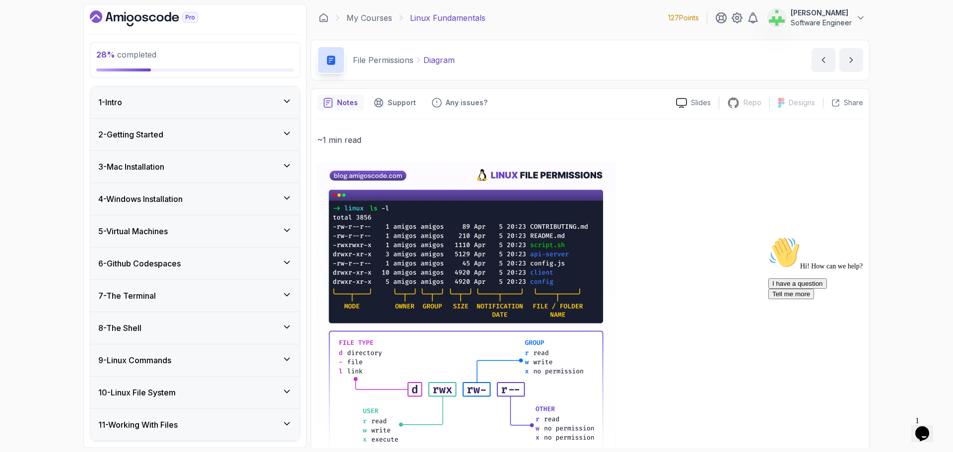
click at [768, 237] on icon "Chat attention grabber" at bounding box center [768, 237] width 0 height 0
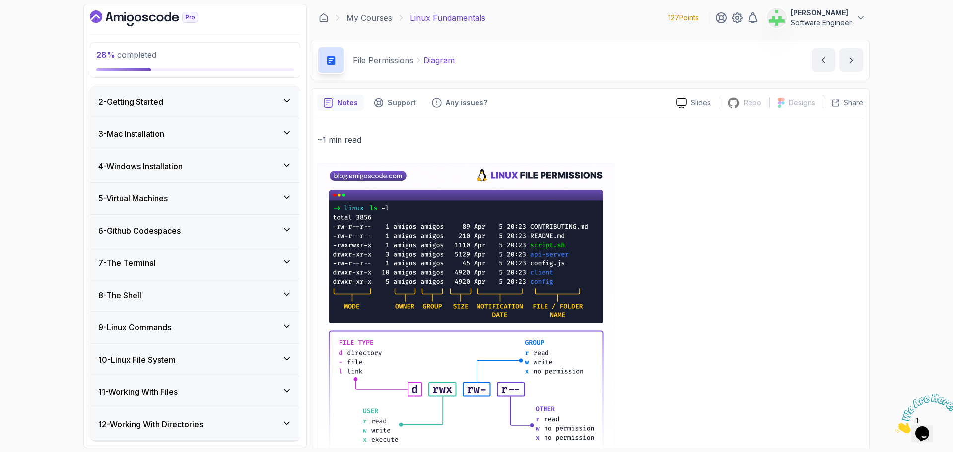
scroll to position [99, 0]
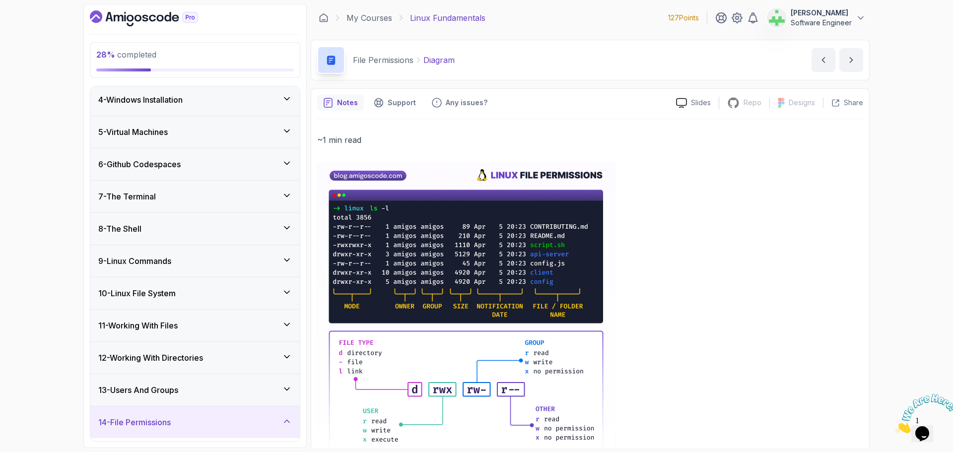
click at [180, 262] on div "9 - Linux Commands" at bounding box center [195, 261] width 194 height 12
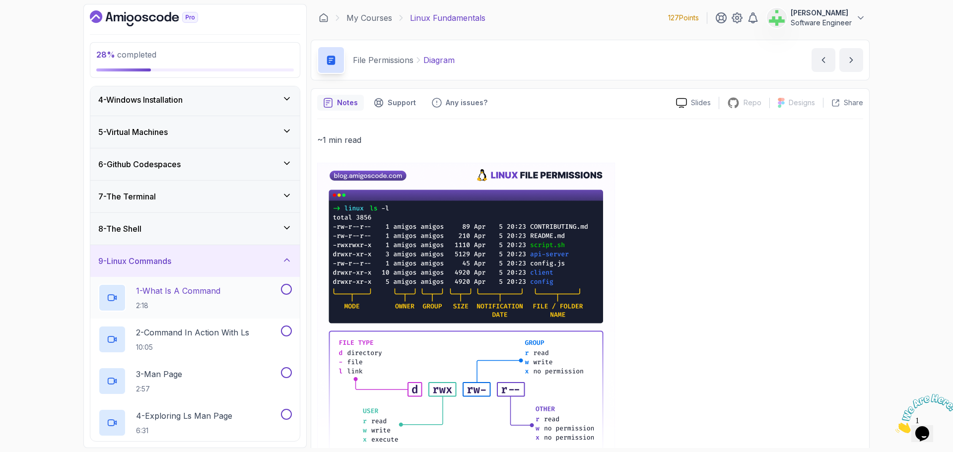
scroll to position [149, 0]
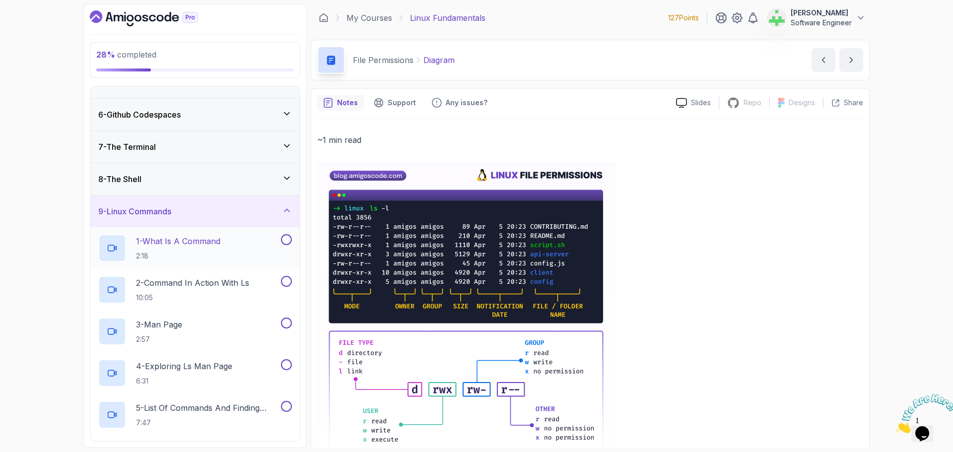
click at [185, 241] on p "1 - What Is A Command" at bounding box center [178, 241] width 84 height 12
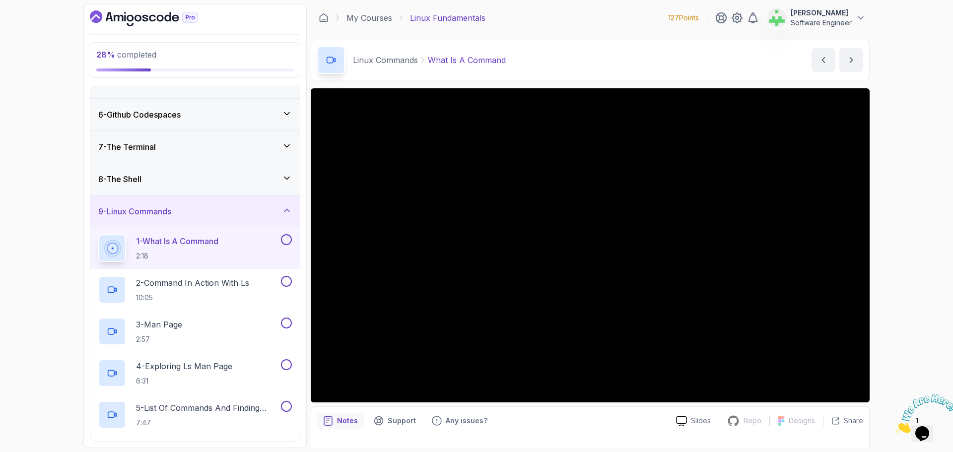
click at [287, 177] on icon at bounding box center [287, 178] width 10 height 10
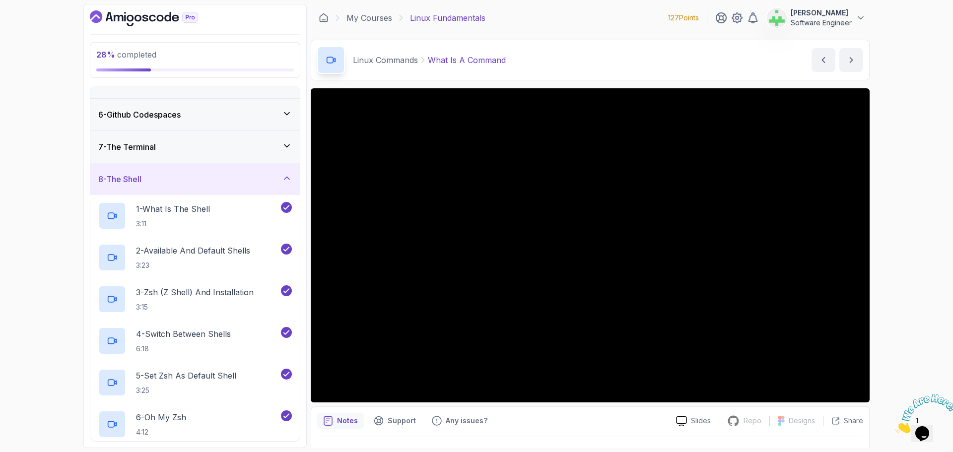
click at [287, 177] on icon at bounding box center [286, 178] width 5 height 2
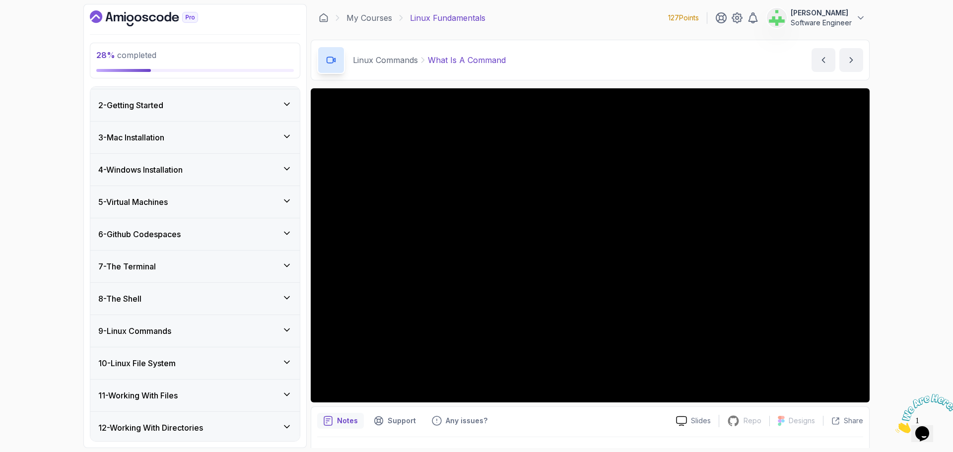
scroll to position [129, 0]
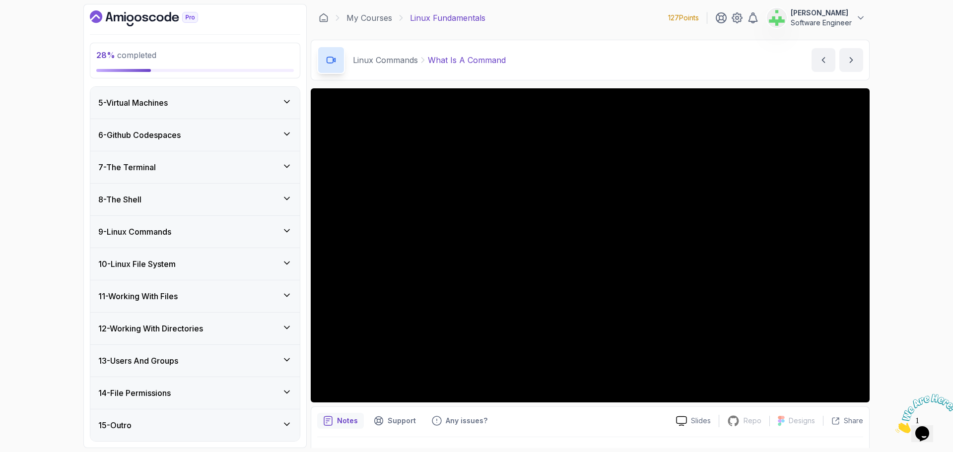
click at [286, 229] on icon at bounding box center [287, 231] width 10 height 10
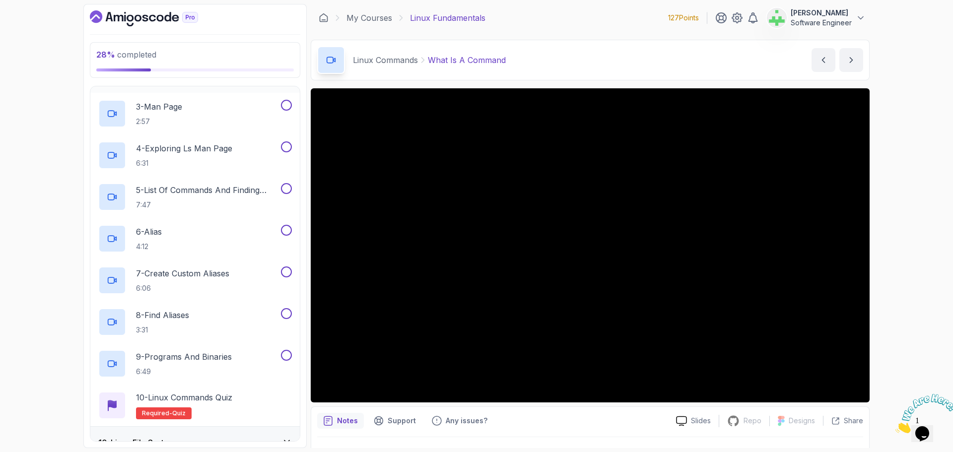
scroll to position [377, 0]
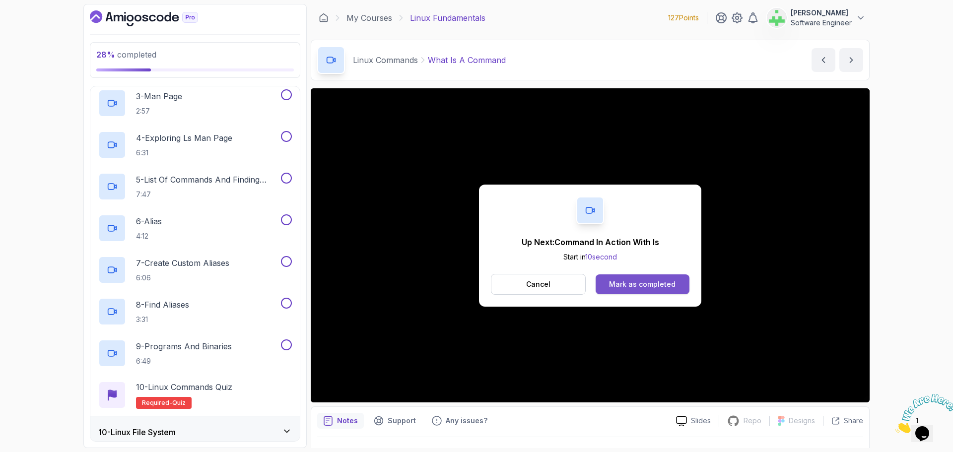
click at [672, 281] on div "Mark as completed" at bounding box center [642, 284] width 67 height 10
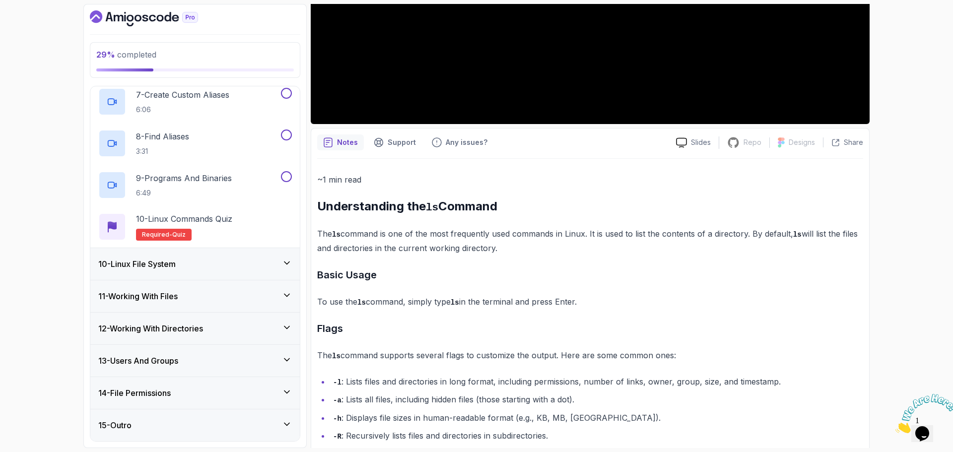
scroll to position [297, 0]
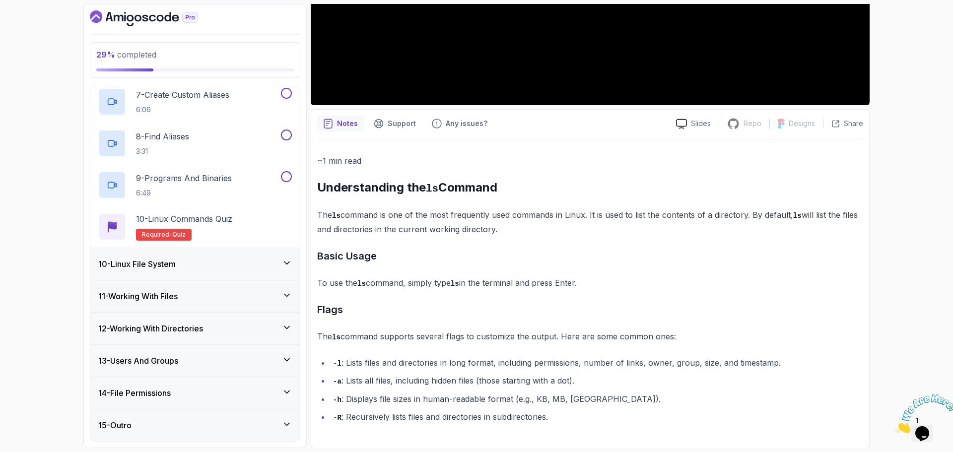
drag, startPoint x: 318, startPoint y: 187, endPoint x: 517, endPoint y: 183, distance: 199.1
click at [517, 183] on h2 "Understanding the ls Command" at bounding box center [590, 188] width 546 height 16
copy h2 "Understanding the ls Command"
click at [427, 300] on div "~1 min read Understanding the ls Command The ls command is one of the most freq…" at bounding box center [590, 289] width 546 height 270
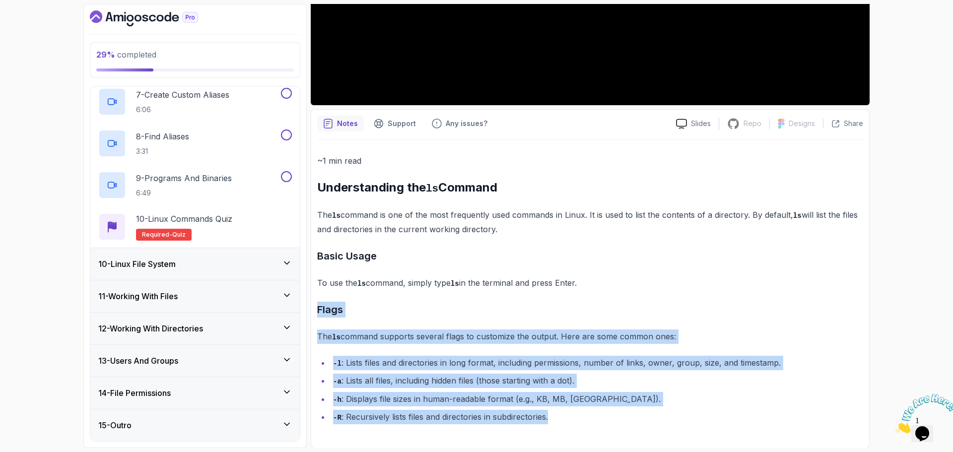
drag, startPoint x: 318, startPoint y: 307, endPoint x: 589, endPoint y: 422, distance: 294.9
click at [589, 422] on div "~1 min read Understanding the ls Command The ls command is one of the most freq…" at bounding box center [590, 289] width 546 height 270
copy div "Flags The ls command supports several flags to customize the output. Here are s…"
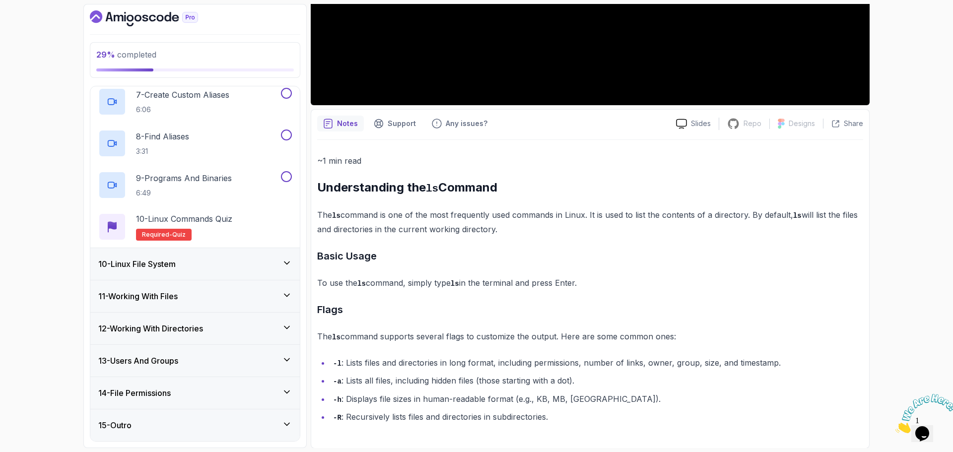
click at [588, 253] on h3 "Basic Usage" at bounding box center [590, 256] width 546 height 16
click at [318, 258] on h3 "Basic Usage" at bounding box center [590, 256] width 546 height 16
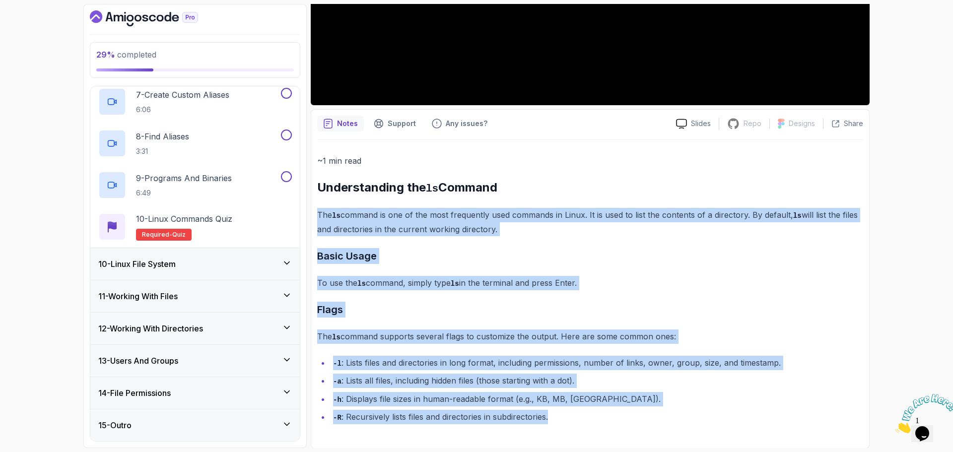
drag, startPoint x: 317, startPoint y: 215, endPoint x: 630, endPoint y: 426, distance: 377.3
click at [630, 426] on div "~1 min read Understanding the ls Command The ls command is one of the most freq…" at bounding box center [590, 291] width 546 height 302
copy div "The ls command is one of the most frequently used commands in Linux. It is used…"
click at [622, 304] on h3 "Flags" at bounding box center [590, 310] width 546 height 16
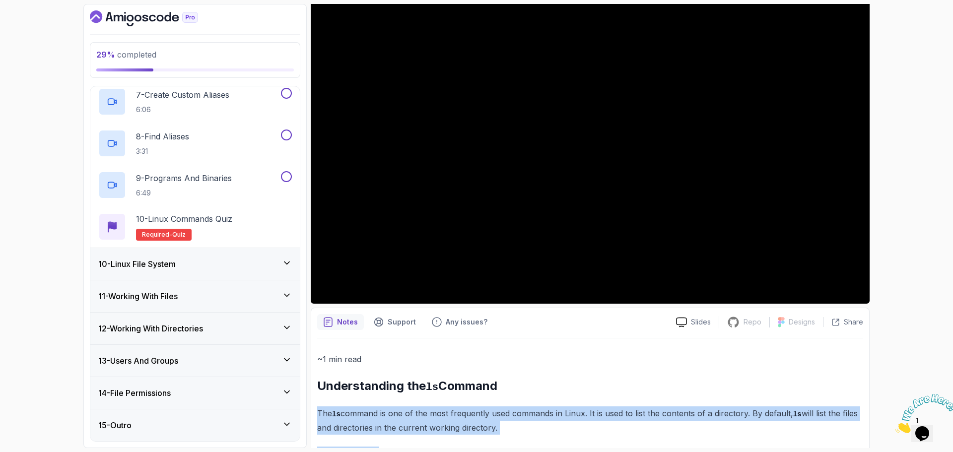
scroll to position [49, 0]
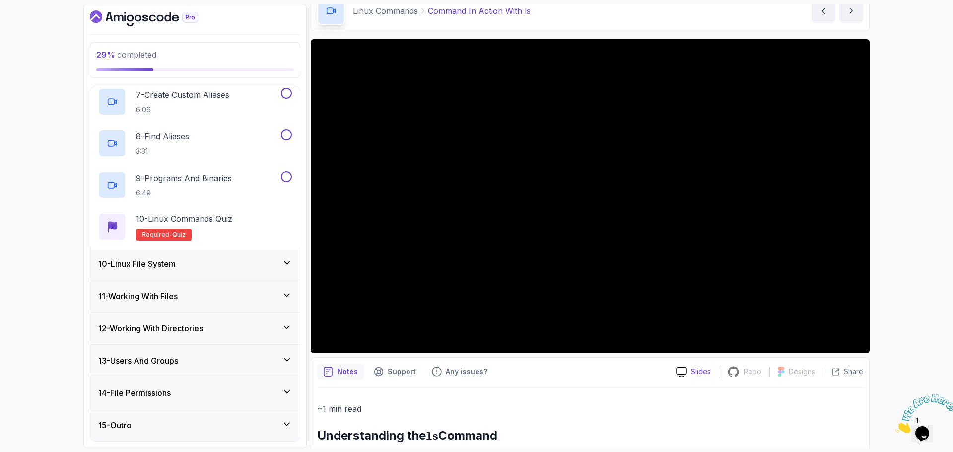
click at [702, 371] on p "Slides" at bounding box center [701, 372] width 20 height 10
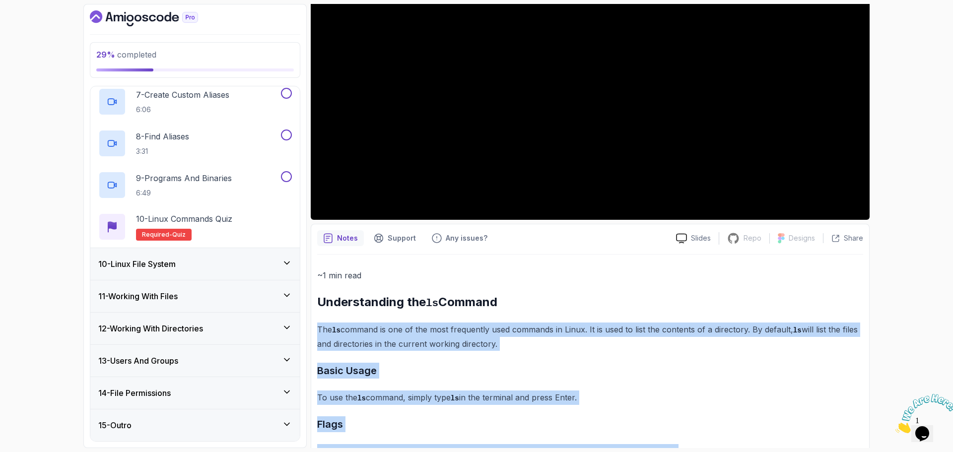
scroll to position [198, 0]
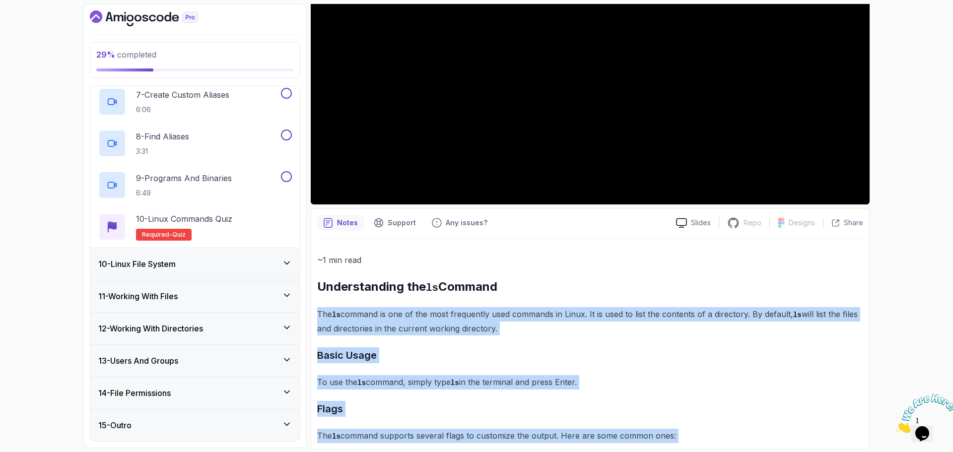
click at [485, 353] on h3 "Basic Usage" at bounding box center [590, 355] width 546 height 16
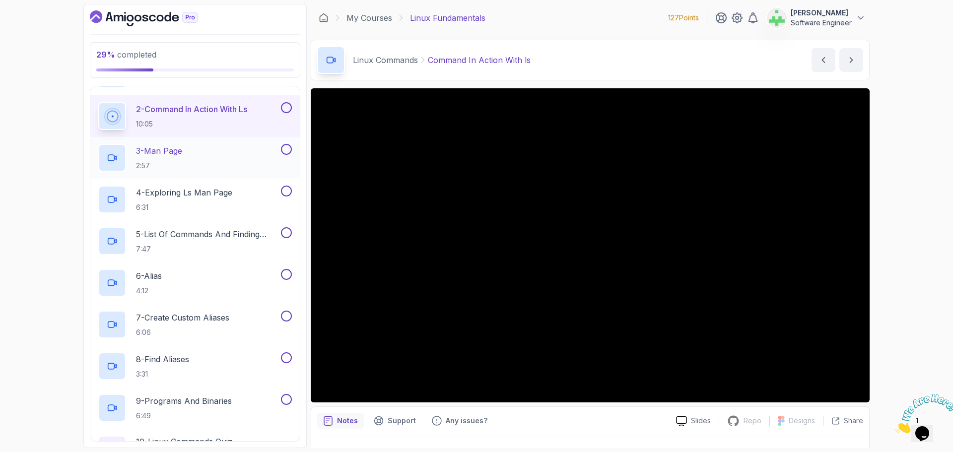
scroll to position [347, 0]
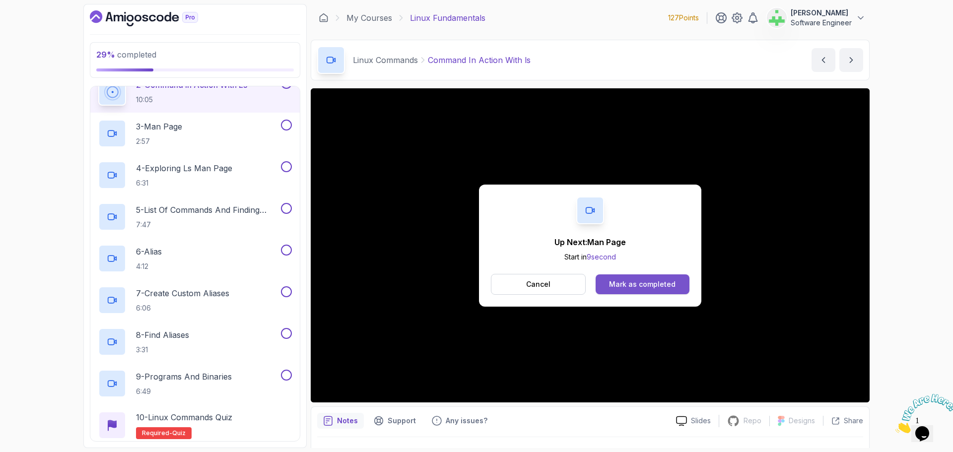
click at [670, 280] on div "Mark as completed" at bounding box center [642, 284] width 67 height 10
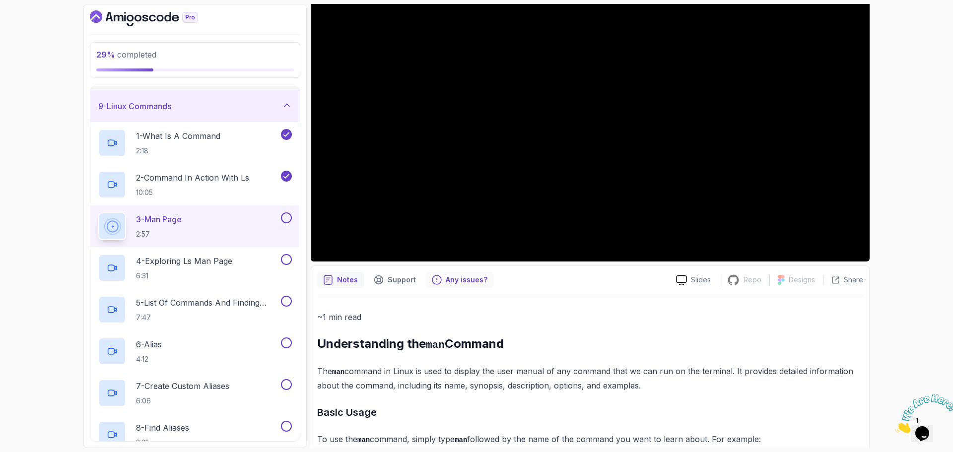
scroll to position [159, 0]
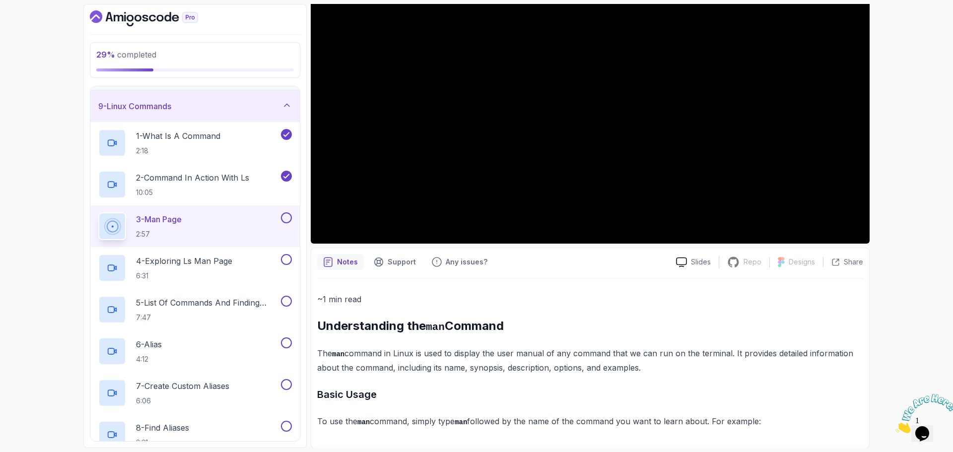
drag, startPoint x: 319, startPoint y: 329, endPoint x: 775, endPoint y: 419, distance: 465.0
click at [775, 419] on div "~1 min read Understanding the man Command The man command in Linux is used to d…" at bounding box center [590, 360] width 546 height 136
copy div "Understanding the man Command The man command in Linux is used to display the u…"
click at [638, 387] on h3 "Basic Usage" at bounding box center [590, 395] width 546 height 16
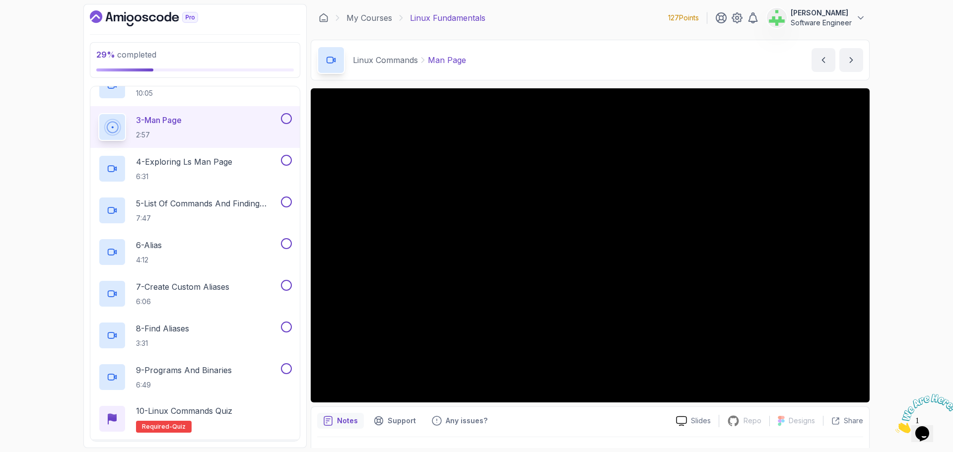
scroll to position [50, 0]
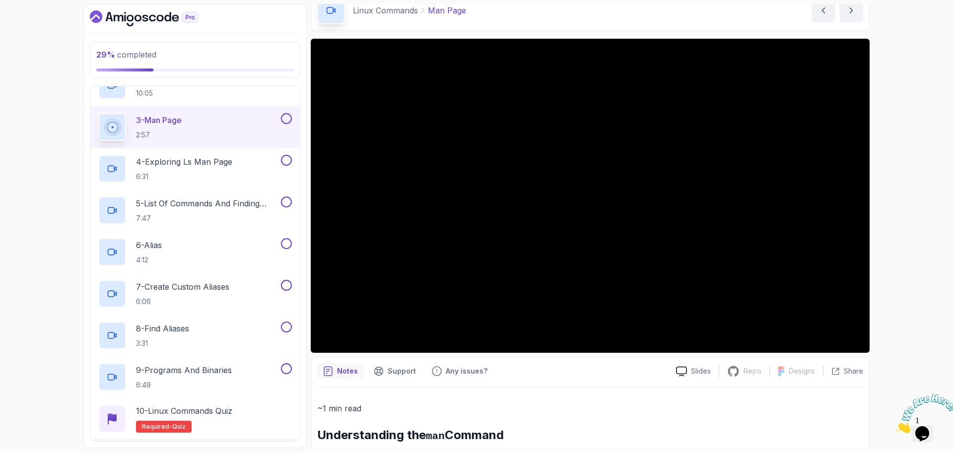
click at [915, 187] on div "29 % completed 1 - Intro 2 - Getting Started 3 - Mac Installation 4 - Windows I…" at bounding box center [476, 226] width 953 height 452
click at [939, 307] on div "29 % completed 1 - Intro 2 - Getting Started 3 - Mac Installation 4 - Windows I…" at bounding box center [476, 226] width 953 height 452
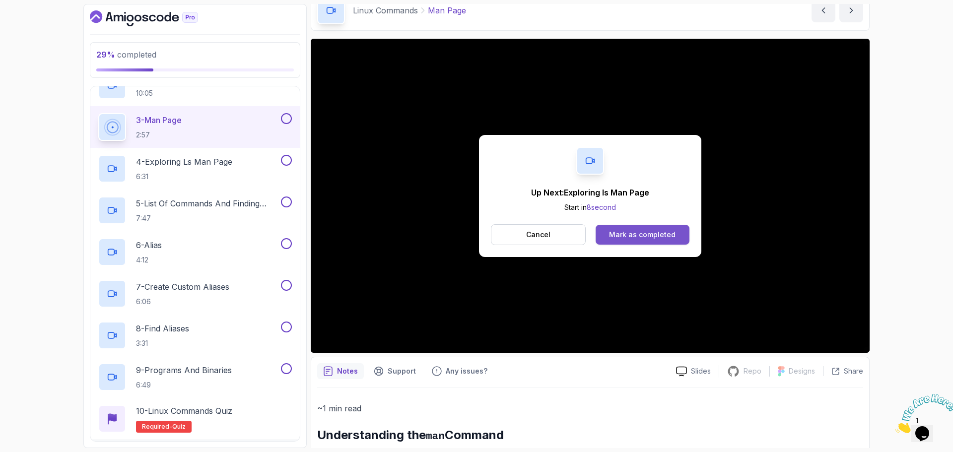
click at [676, 234] on button "Mark as completed" at bounding box center [643, 235] width 94 height 20
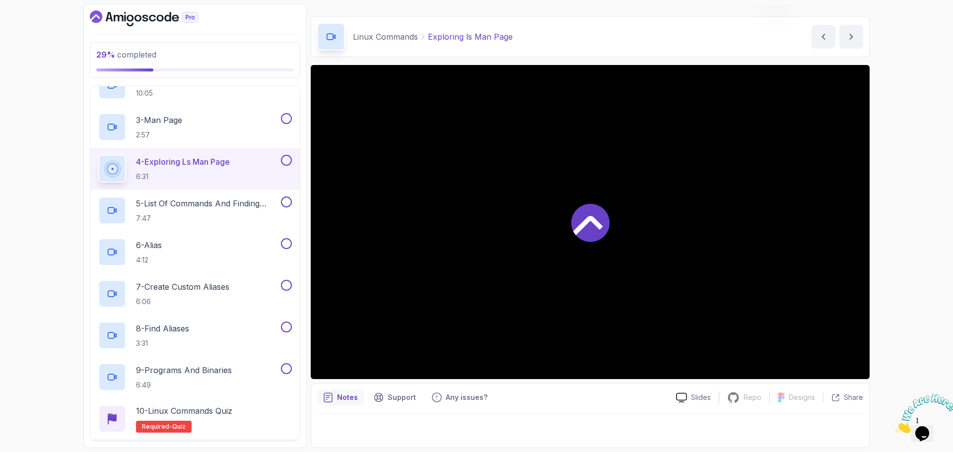
scroll to position [23, 0]
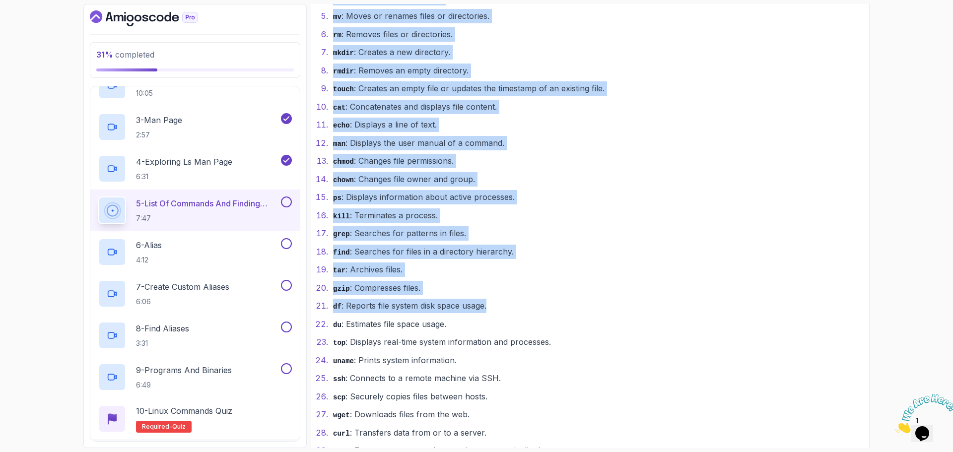
scroll to position [843, 0]
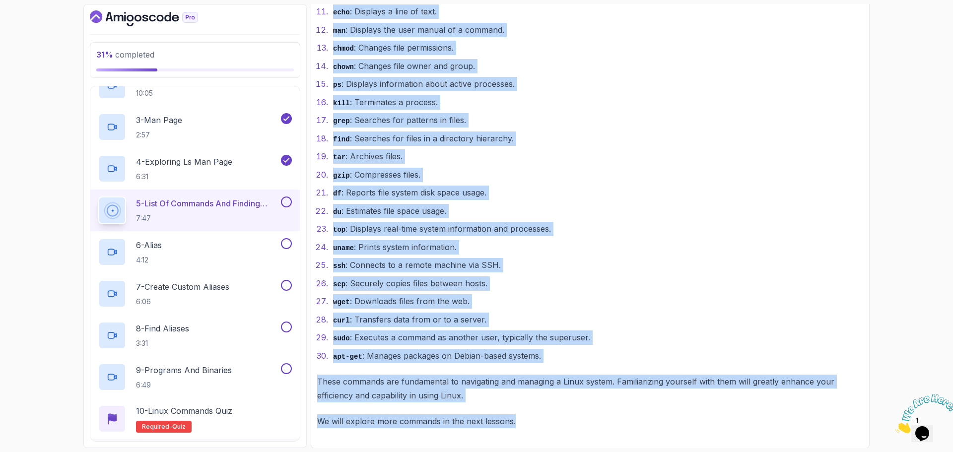
drag, startPoint x: 319, startPoint y: 90, endPoint x: 606, endPoint y: 428, distance: 444.3
click at [606, 428] on div "~2 min read Using compgen to List Commands The compgen command in Linux is a bu…" at bounding box center [590, 18] width 546 height 848
copy div "Using compgen to List Commands The compgen command in Linux is a built-in comma…"
click at [603, 254] on ol "ls : Lists directory contents. cd : Changes the current directory. pwd : [SECUR…" at bounding box center [590, 92] width 546 height 539
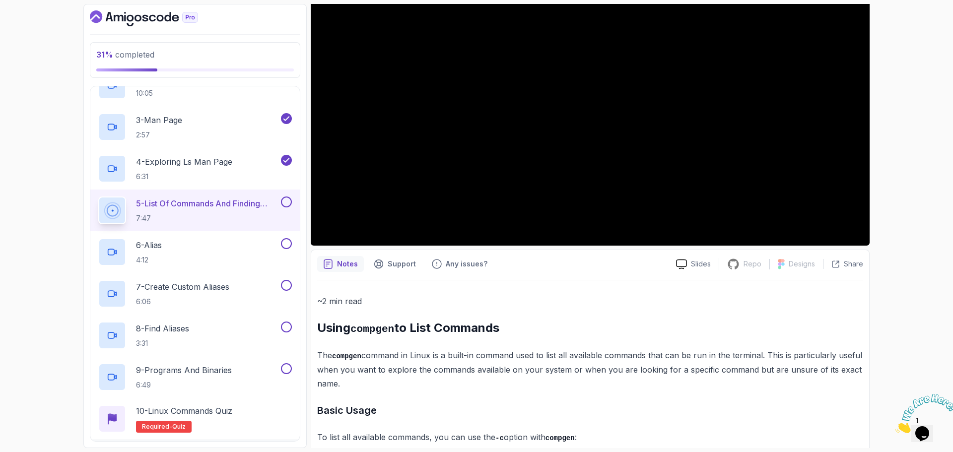
scroll to position [0, 0]
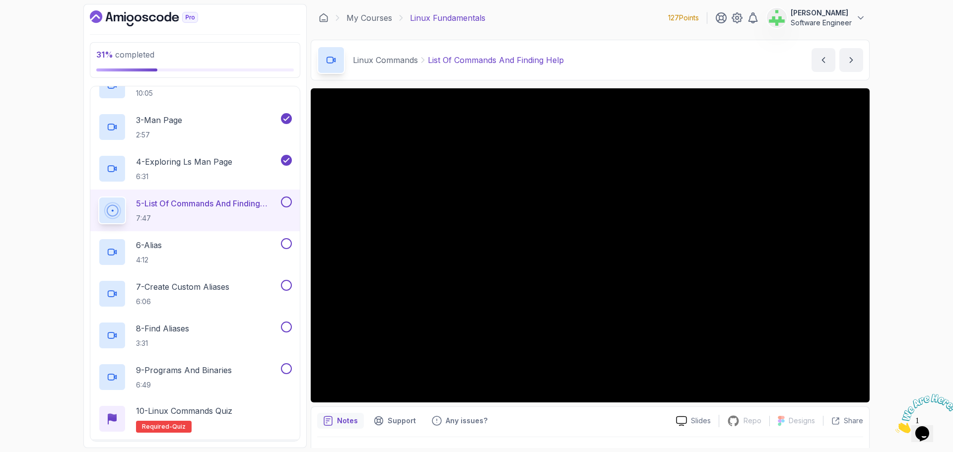
click at [0, 232] on div "31 % completed 1 - Intro 2 - Getting Started 3 - Mac Installation 4 - Windows I…" at bounding box center [476, 226] width 953 height 452
click at [915, 229] on div "31 % completed 1 - Intro 2 - Getting Started 3 - Mac Installation 4 - Windows I…" at bounding box center [476, 226] width 953 height 452
click at [940, 305] on div "31 % completed 1 - Intro 2 - Getting Started 3 - Mac Installation 4 - Windows I…" at bounding box center [476, 226] width 953 height 452
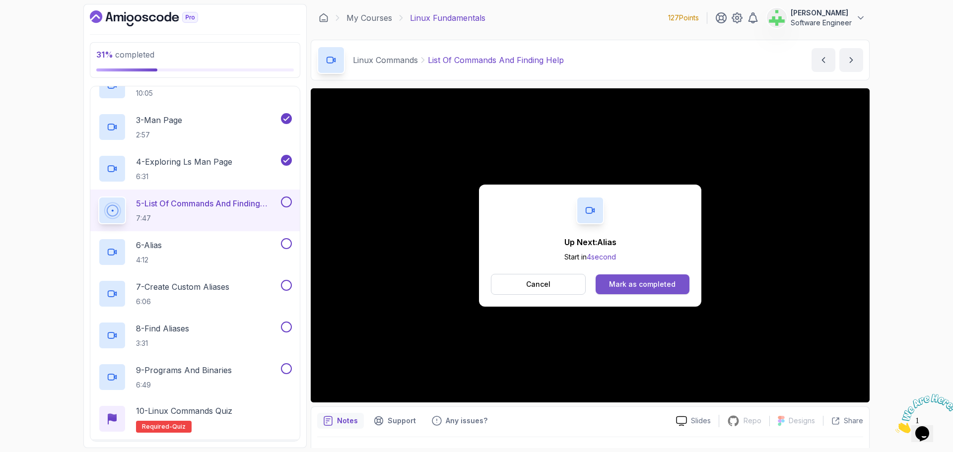
click at [630, 285] on div "Mark as completed" at bounding box center [642, 284] width 67 height 10
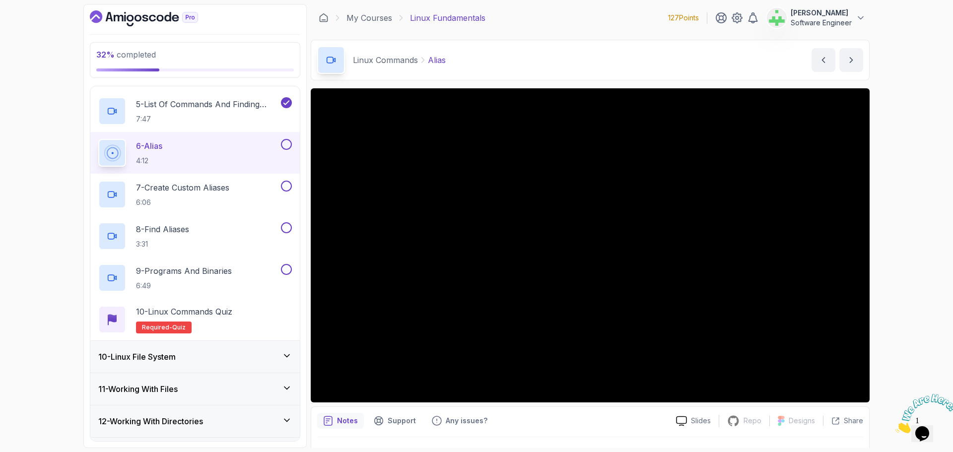
scroll to position [77, 0]
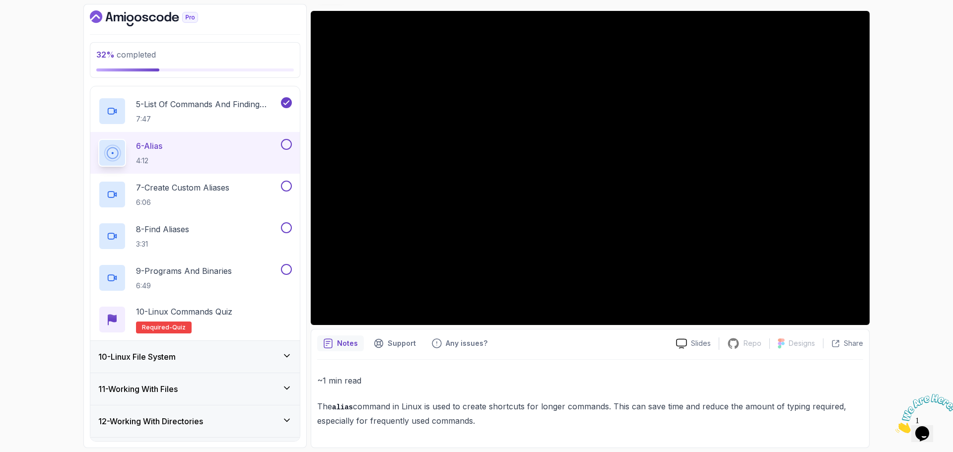
drag, startPoint x: 317, startPoint y: 409, endPoint x: 517, endPoint y: 417, distance: 200.2
click at [517, 417] on div "Notes Support Any issues? Slides Repo Repository not available Designs Design n…" at bounding box center [590, 388] width 559 height 119
copy p "The alias command in Linux is used to create shortcuts for longer commands. Thi…"
click at [517, 417] on p "The alias command in Linux is used to create shortcuts for longer commands. Thi…" at bounding box center [590, 414] width 546 height 28
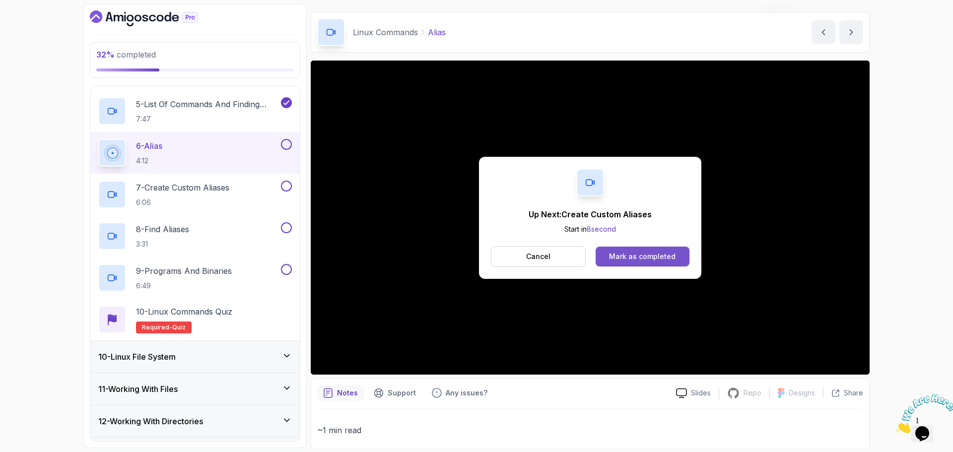
click at [670, 257] on div "Mark as completed" at bounding box center [642, 257] width 67 height 10
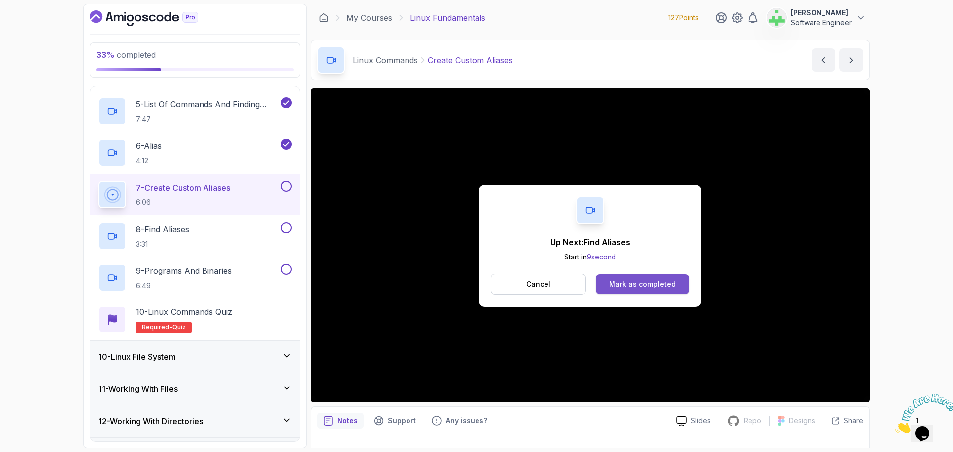
click at [668, 283] on div "Mark as completed" at bounding box center [642, 284] width 67 height 10
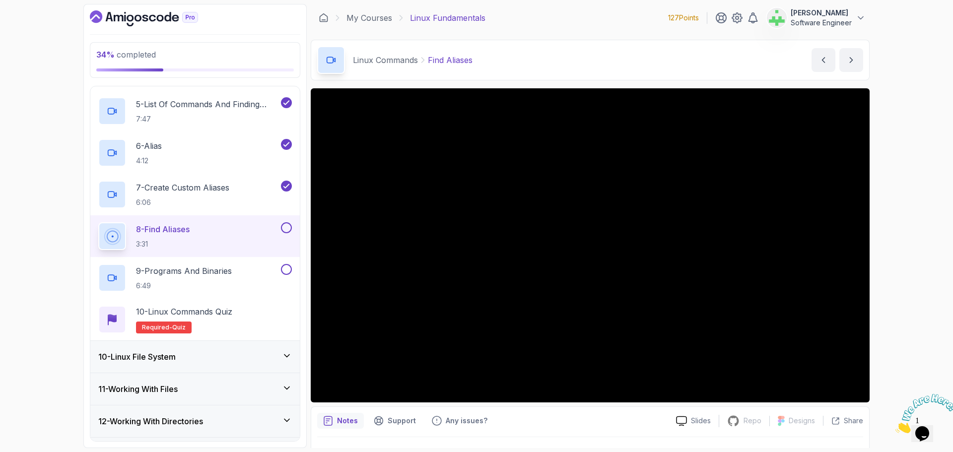
scroll to position [23, 0]
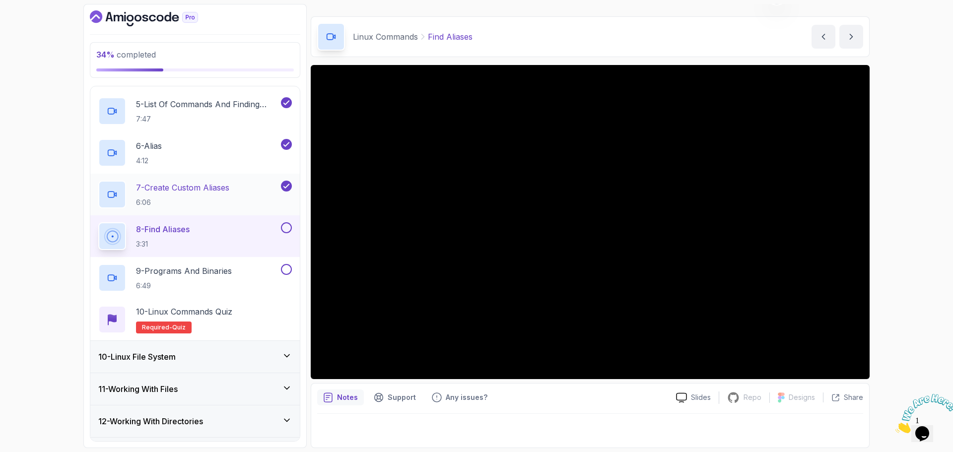
click at [195, 189] on p "7 - Create Custom Aliases" at bounding box center [182, 188] width 93 height 12
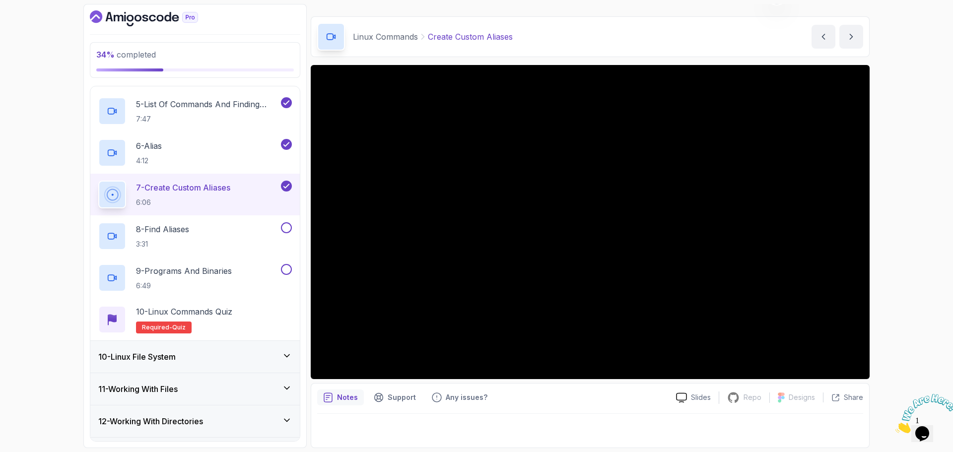
click at [907, 265] on div "34 % completed 1 - Intro 2 - Getting Started 3 - Mac Installation 4 - Windows I…" at bounding box center [476, 226] width 953 height 452
click at [895, 426] on icon "Close" at bounding box center [895, 430] width 0 height 8
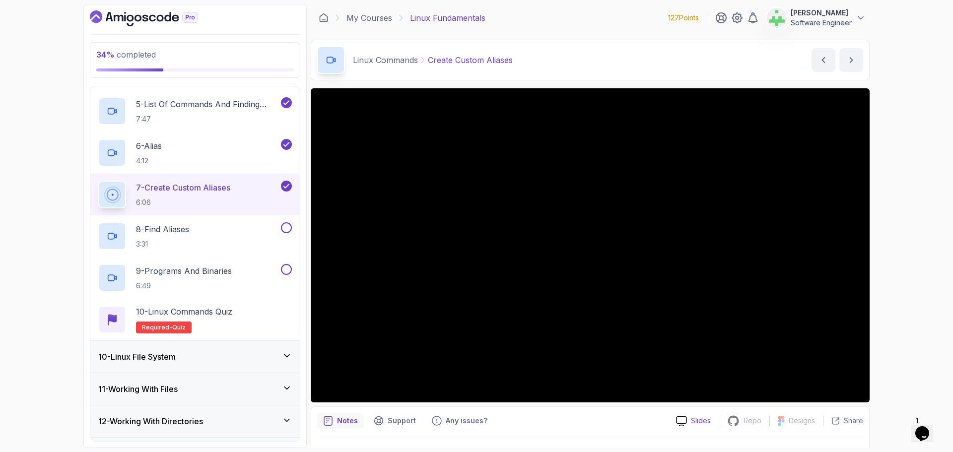
scroll to position [23, 0]
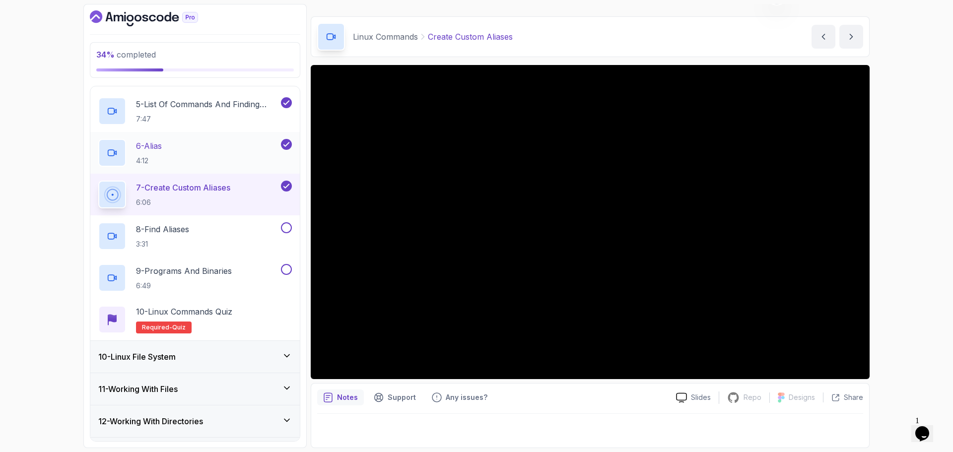
click at [188, 150] on div "6 - Alias 4:12" at bounding box center [188, 153] width 181 height 28
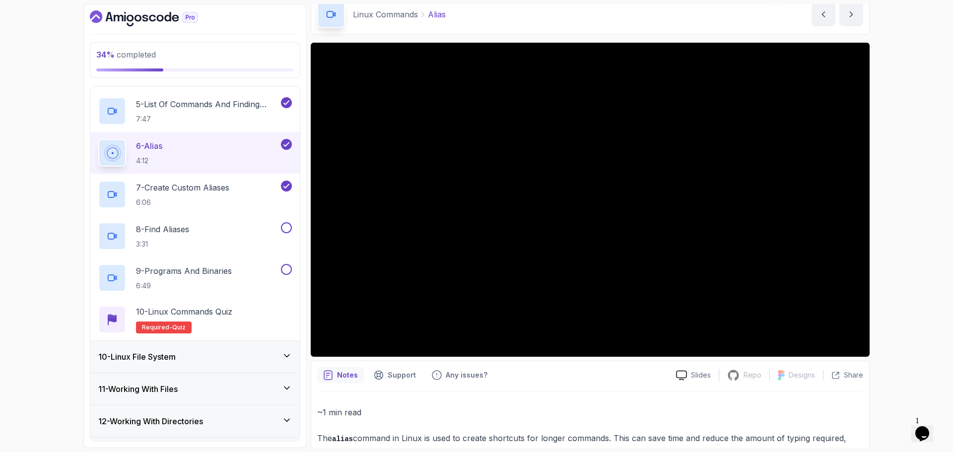
scroll to position [28, 0]
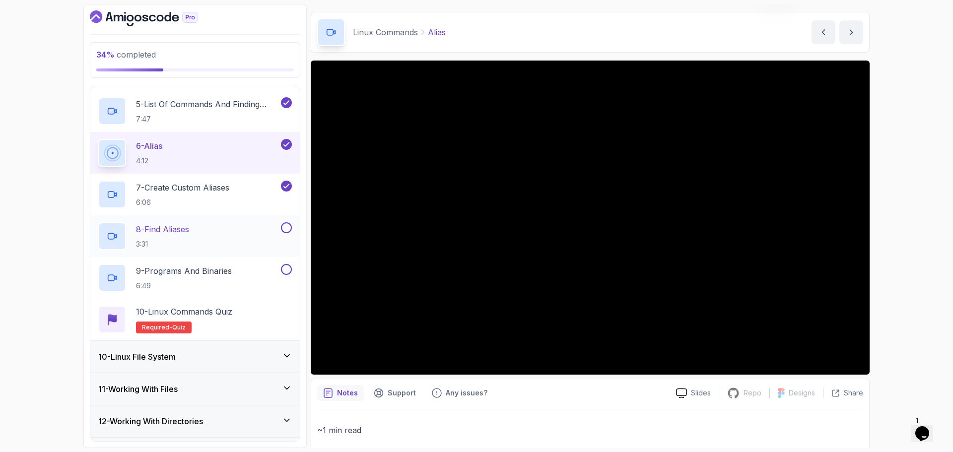
click at [189, 227] on p "8 - Find Aliases" at bounding box center [162, 229] width 53 height 12
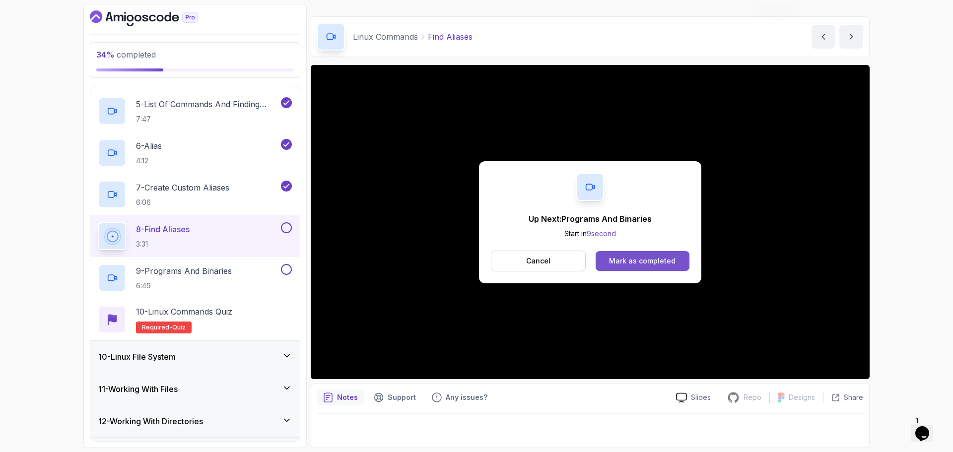
click at [664, 261] on div "Mark as completed" at bounding box center [642, 261] width 67 height 10
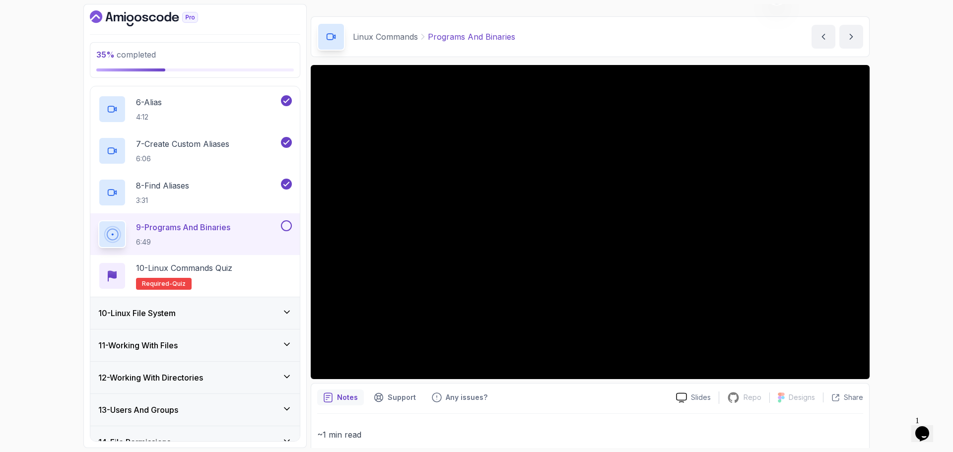
scroll to position [545, 0]
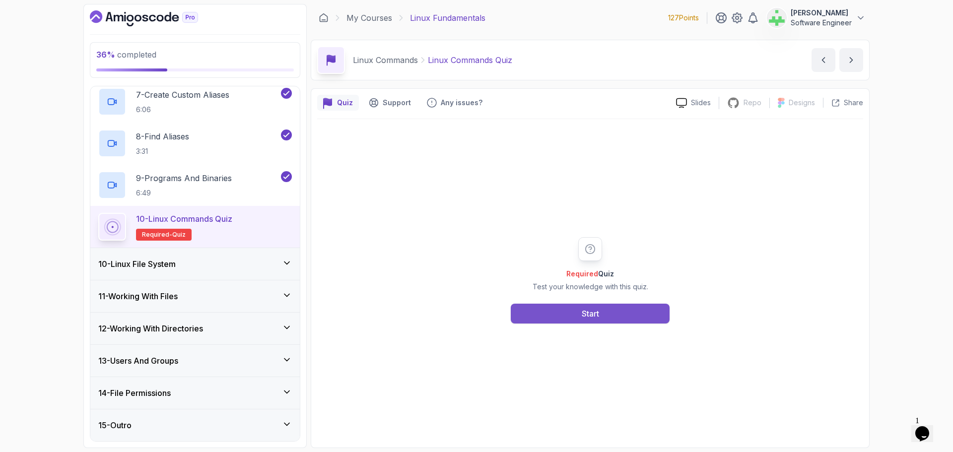
click at [589, 314] on div "Start" at bounding box center [590, 314] width 17 height 12
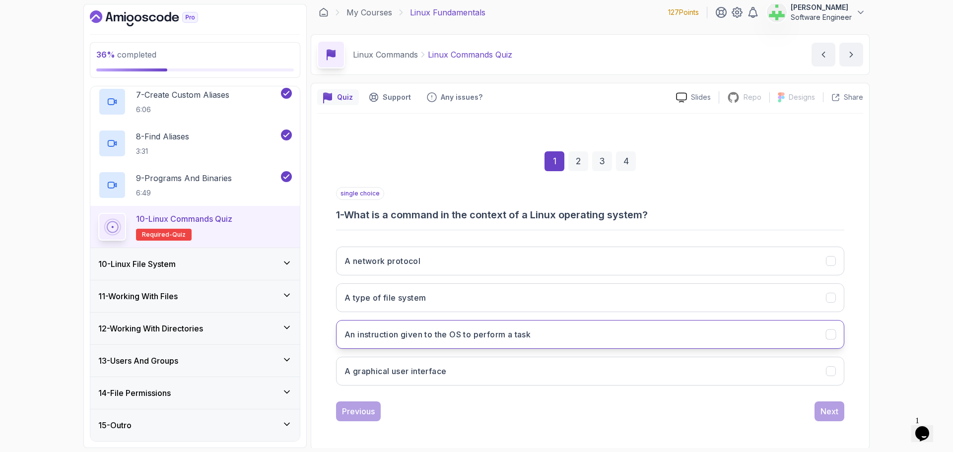
scroll to position [7, 0]
click at [528, 334] on h3 "An instruction given to the OS to perform a task" at bounding box center [437, 333] width 186 height 12
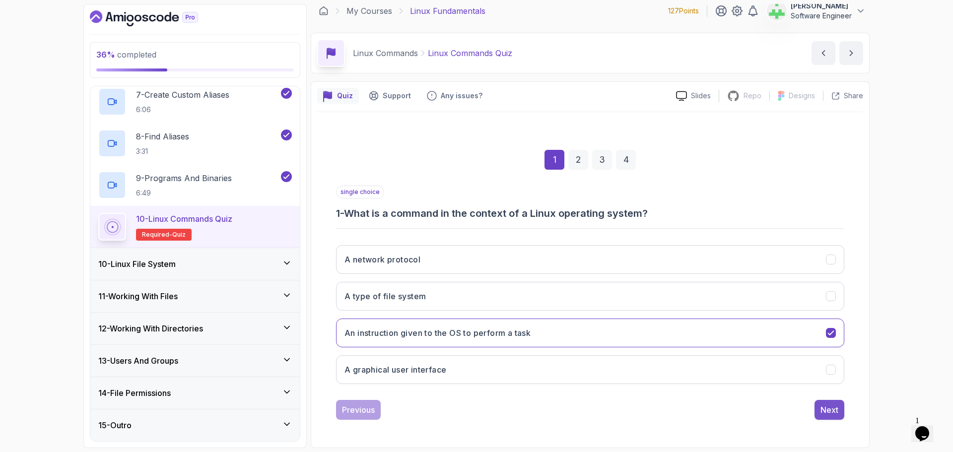
click at [834, 412] on div "Next" at bounding box center [829, 410] width 18 height 12
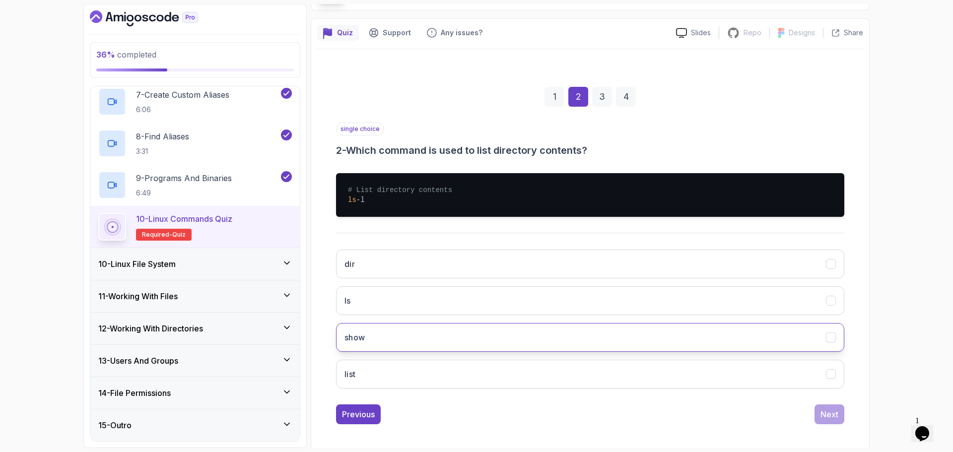
scroll to position [74, 0]
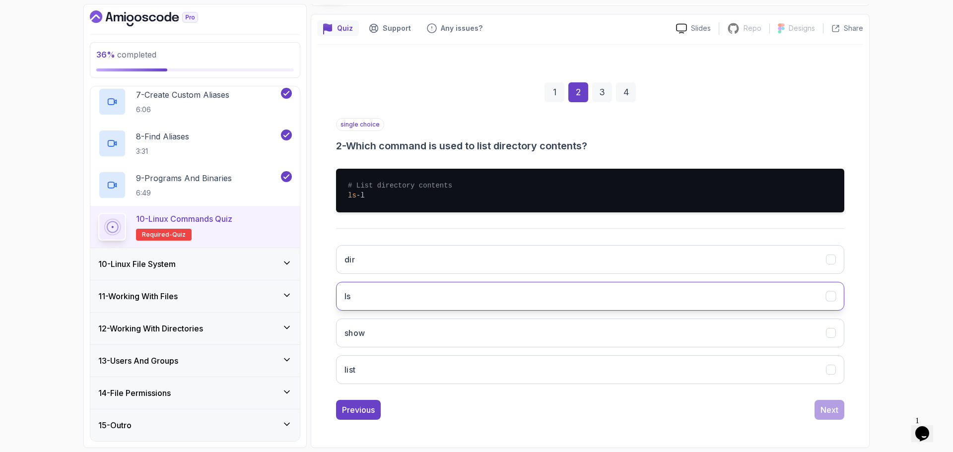
click at [375, 297] on button "ls" at bounding box center [590, 296] width 508 height 29
click at [830, 410] on div "Next" at bounding box center [829, 410] width 18 height 12
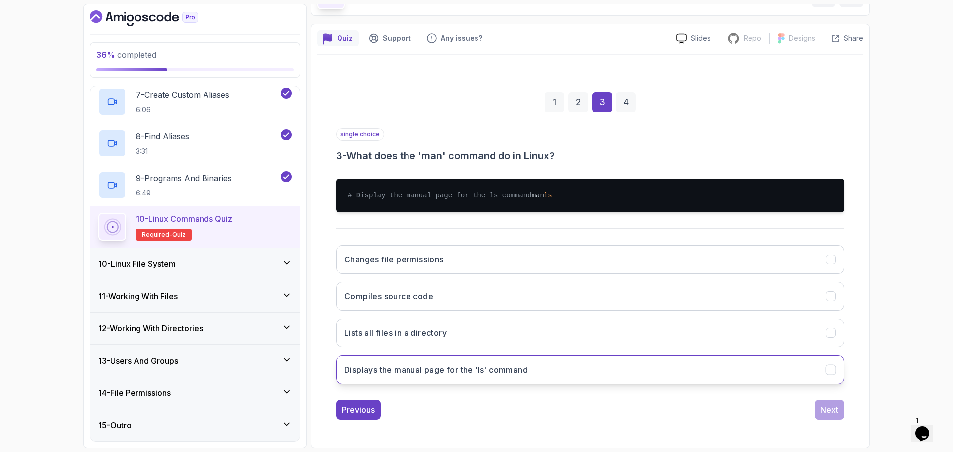
click at [460, 371] on h3 "Displays the manual page for the 'ls' command" at bounding box center [435, 370] width 183 height 12
click at [825, 408] on div "Next" at bounding box center [829, 410] width 18 height 12
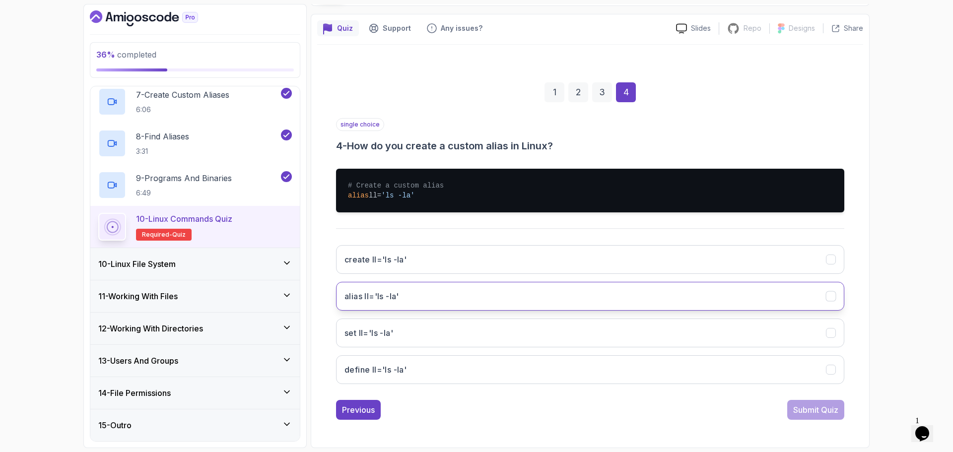
click at [369, 292] on h3 "alias ll='ls -la'" at bounding box center [371, 296] width 55 height 12
click at [827, 410] on div "Submit Quiz" at bounding box center [815, 410] width 45 height 12
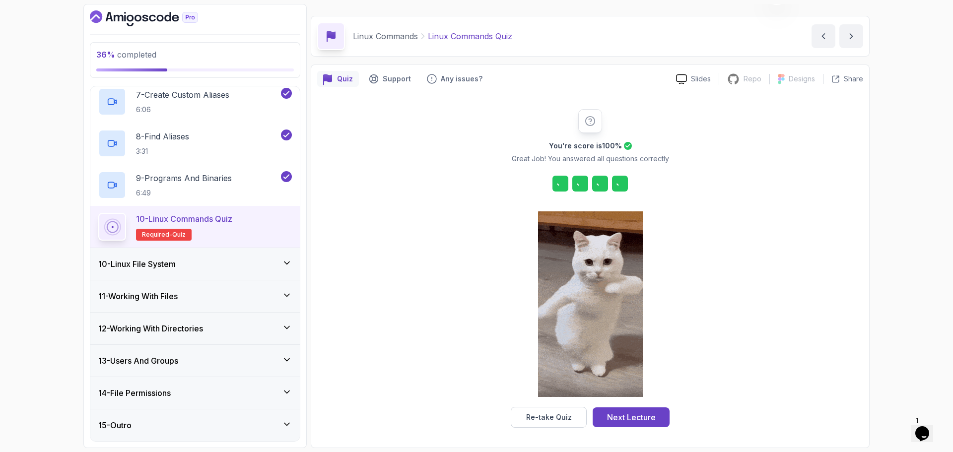
scroll to position [24, 0]
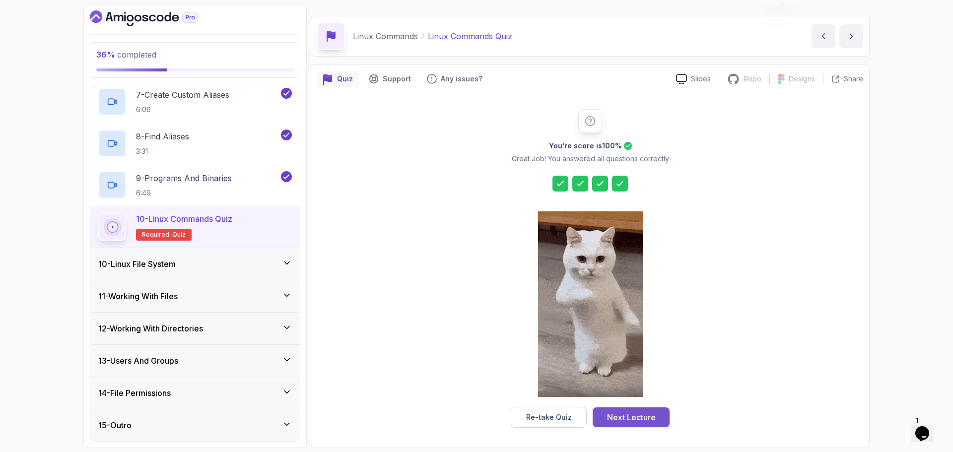
click at [648, 417] on div "Next Lecture" at bounding box center [631, 417] width 49 height 12
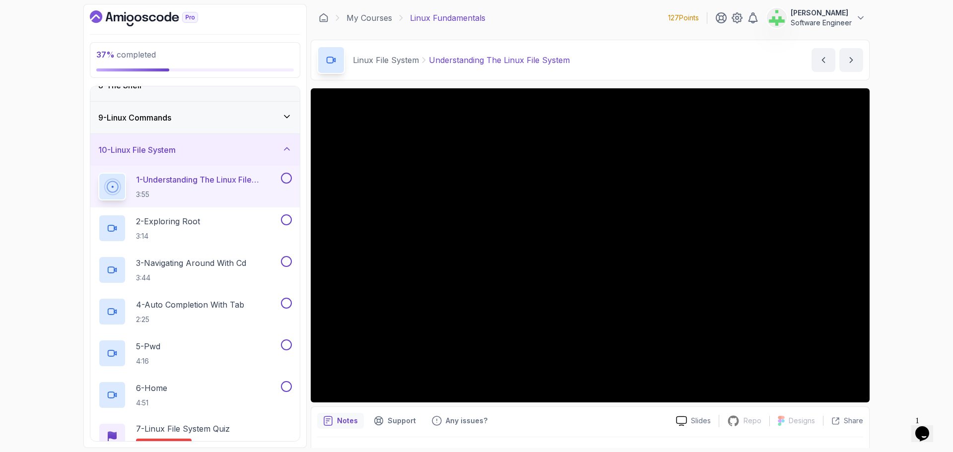
scroll to position [298, 0]
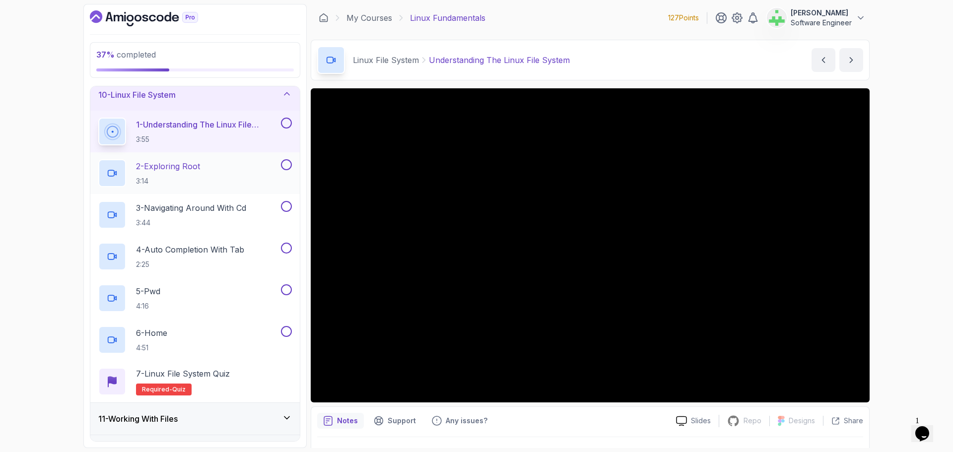
click at [241, 168] on div "2 - Exploring Root 3:14" at bounding box center [188, 173] width 181 height 28
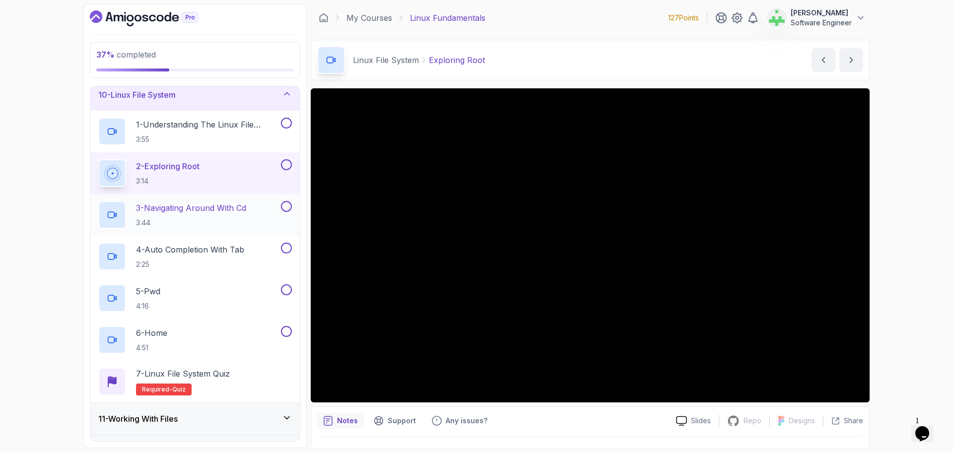
click at [217, 205] on p "3 - Navigating Around With Cd" at bounding box center [191, 208] width 110 height 12
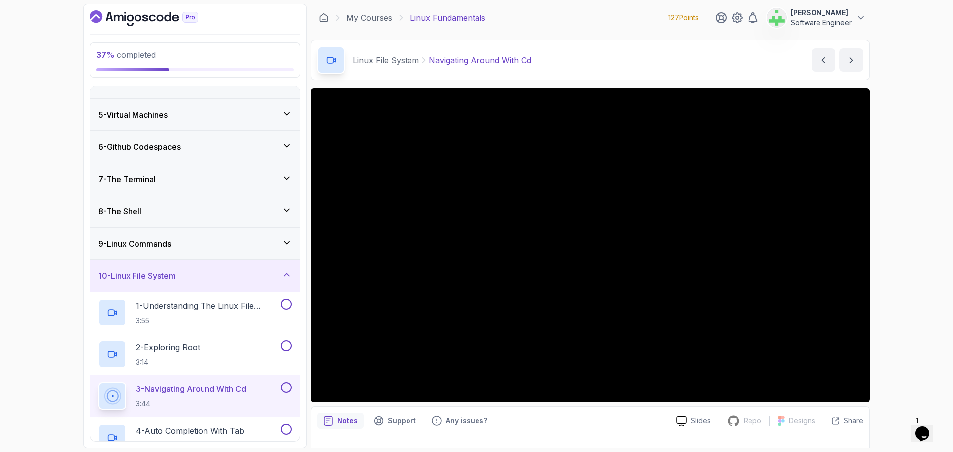
scroll to position [99, 0]
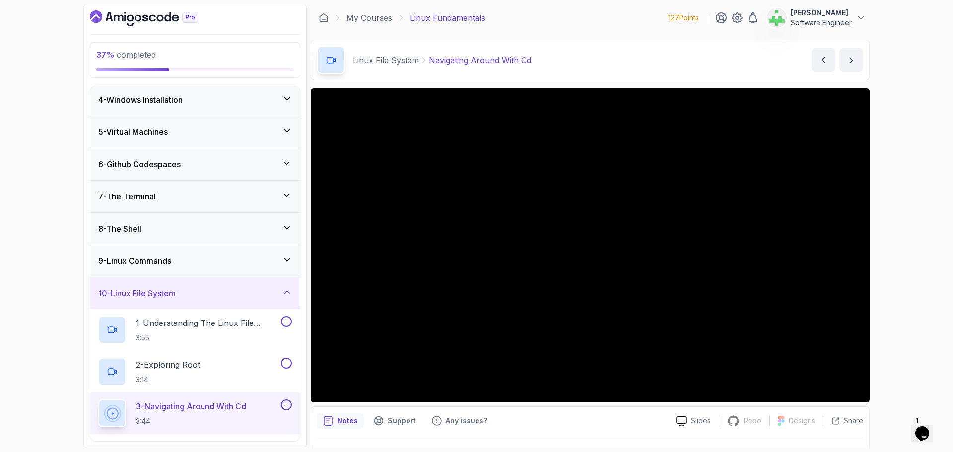
click at [203, 252] on div "9 - Linux Commands" at bounding box center [194, 261] width 209 height 32
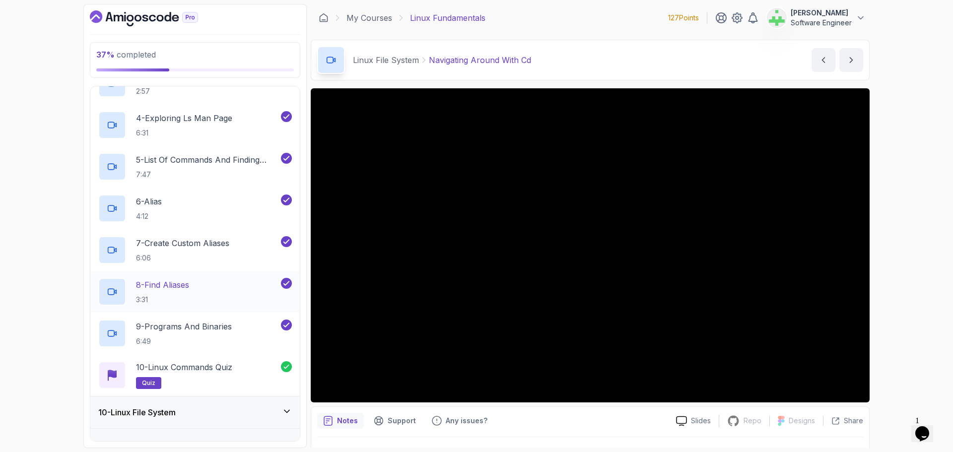
scroll to position [447, 0]
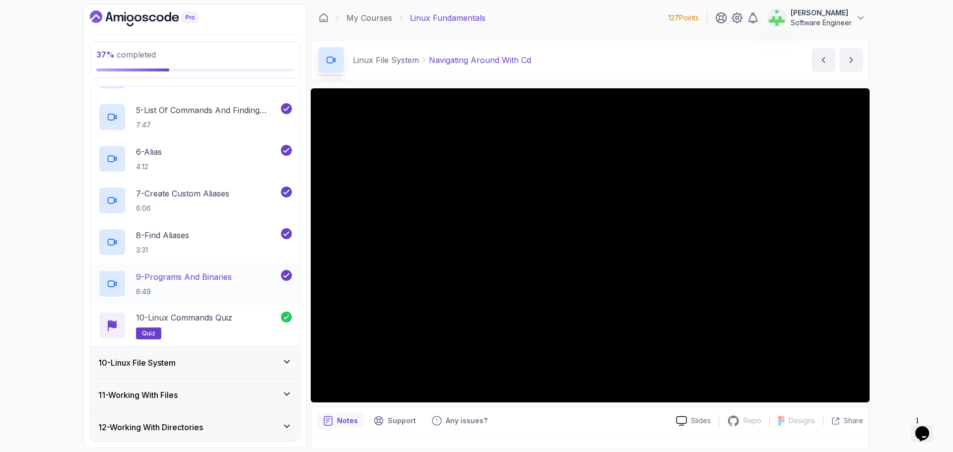
click at [213, 271] on p "9 - Programs And Binaries" at bounding box center [184, 277] width 96 height 12
click at [187, 234] on p "8 - Find Aliases" at bounding box center [162, 235] width 53 height 12
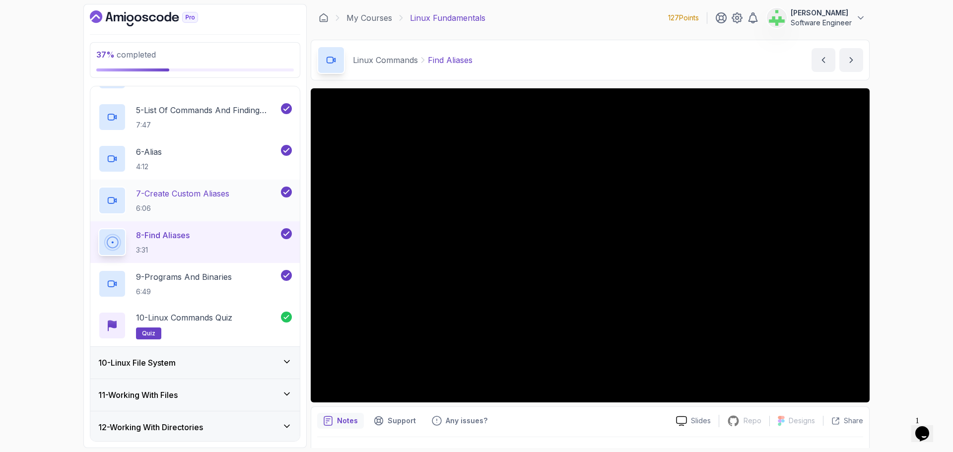
click at [200, 195] on p "7 - Create Custom Aliases" at bounding box center [182, 194] width 93 height 12
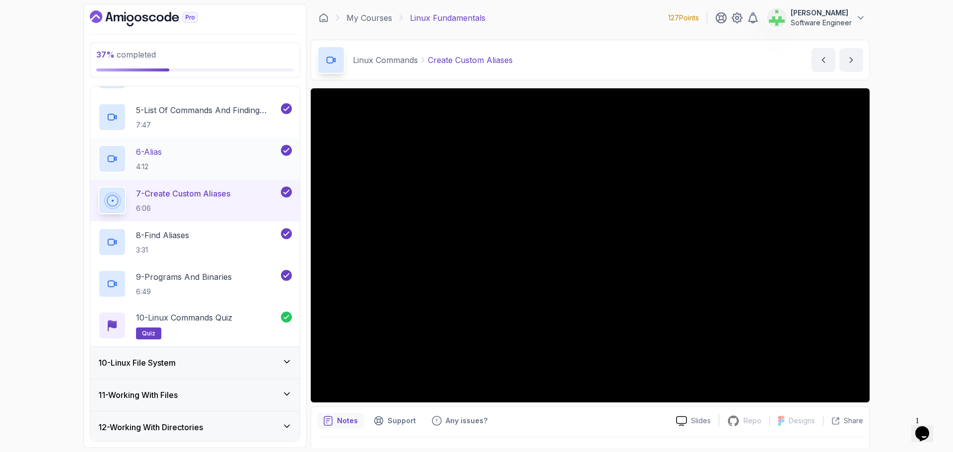
click at [186, 152] on div "6 - Alias 4:12" at bounding box center [188, 159] width 181 height 28
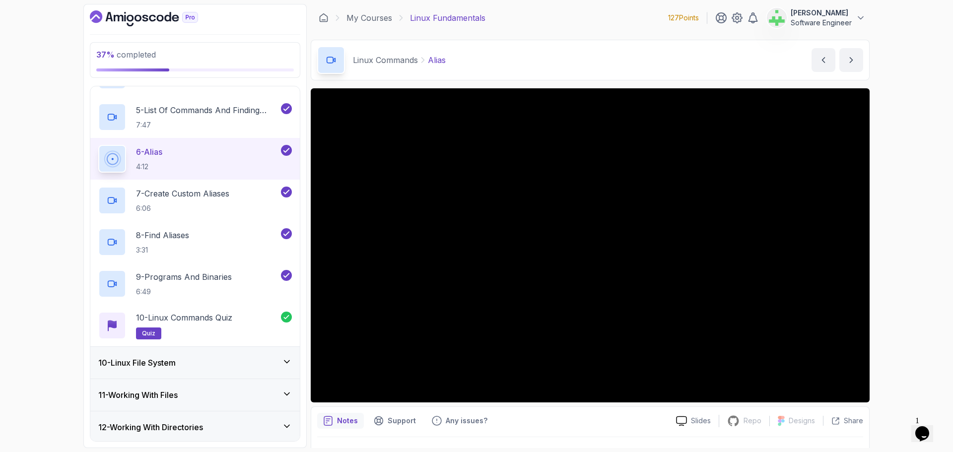
click at [912, 272] on div "37 % completed 1 - Intro 2 - Getting Started 3 - Mac Installation 4 - Windows I…" at bounding box center [476, 226] width 953 height 452
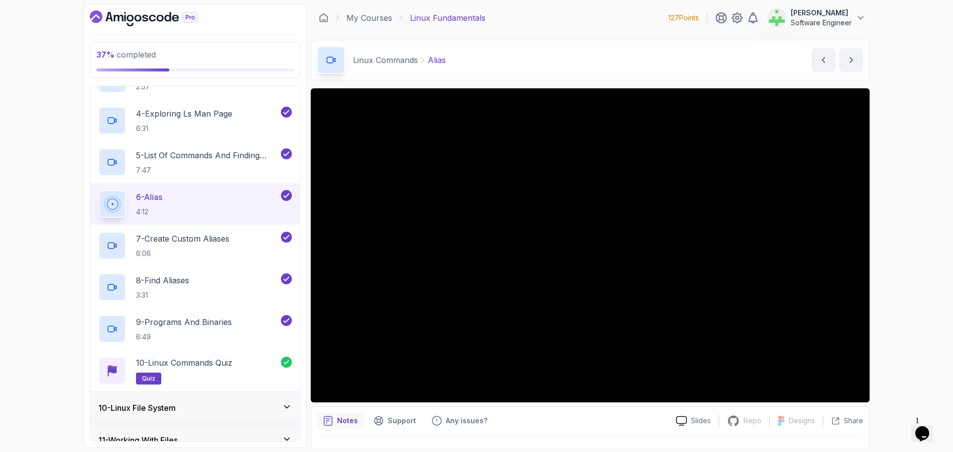
scroll to position [347, 0]
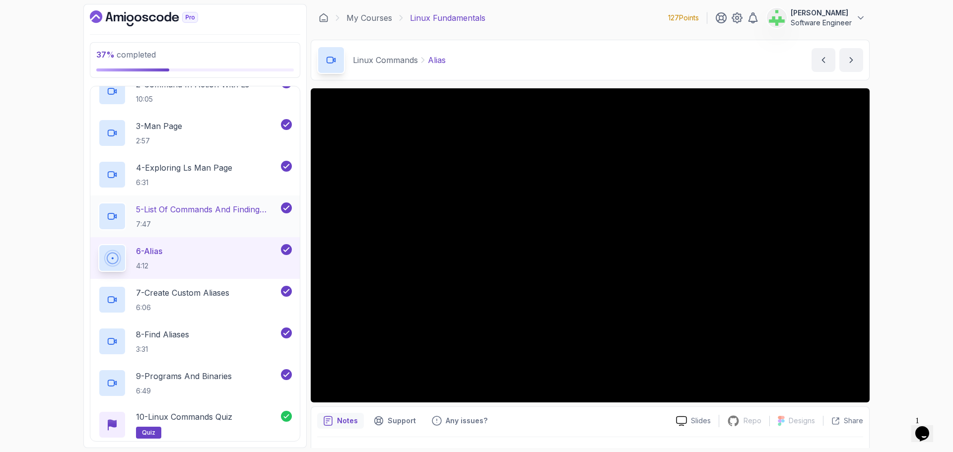
click at [217, 207] on p "5 - List Of Commands And Finding Help" at bounding box center [207, 209] width 143 height 12
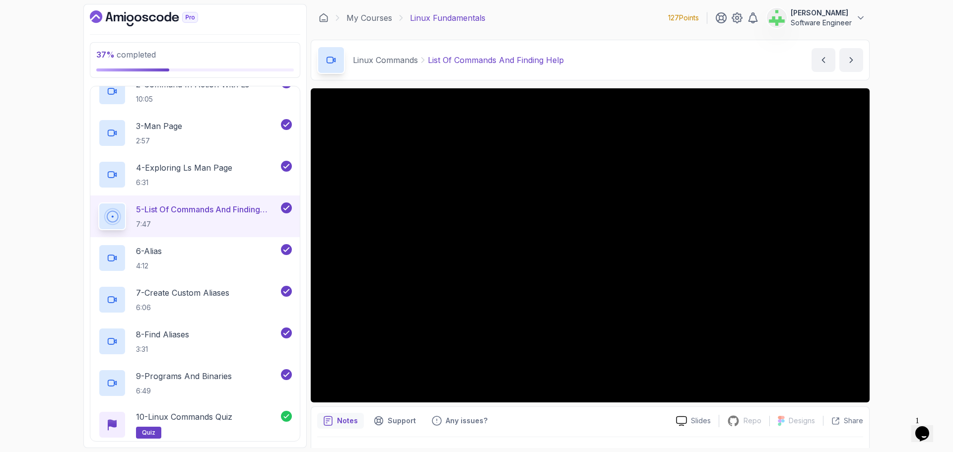
click at [925, 261] on div "37 % completed 1 - Intro 2 - Getting Started 3 - Mac Installation 4 - Windows I…" at bounding box center [476, 226] width 953 height 452
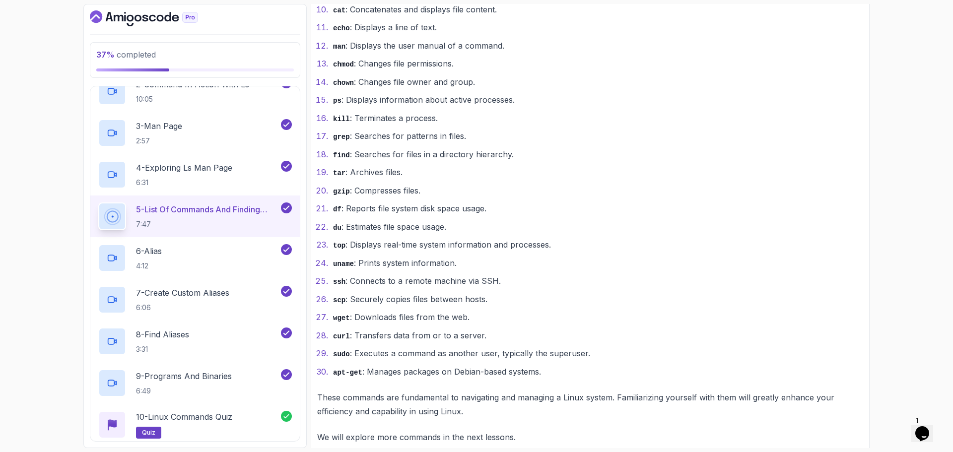
scroll to position [843, 0]
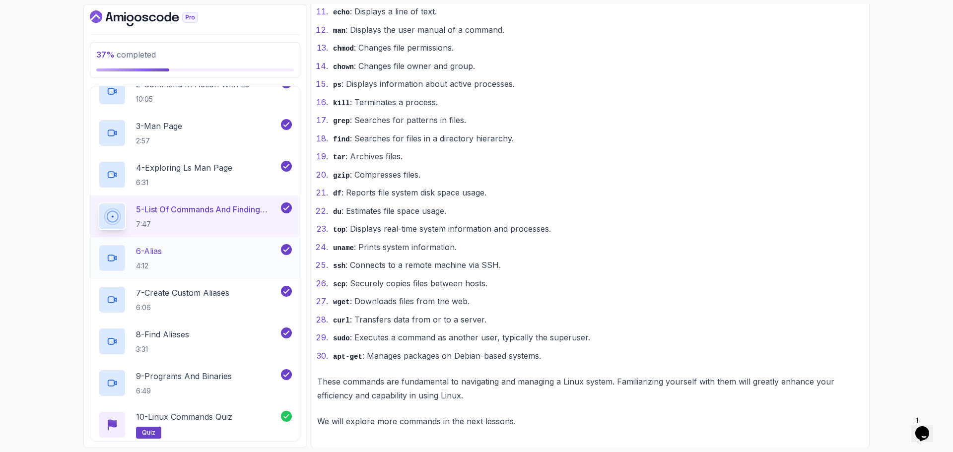
click at [162, 253] on p "6 - Alias" at bounding box center [149, 251] width 26 height 12
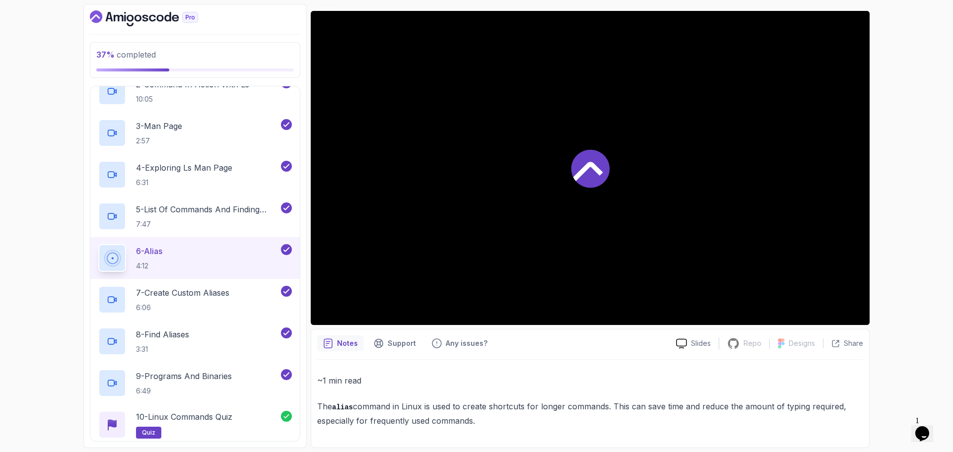
scroll to position [77, 0]
click at [420, 408] on p "The alias command in Linux is used to create shortcuts for longer commands. Thi…" at bounding box center [590, 414] width 546 height 28
click at [204, 295] on p "7 - Create Custom Aliases" at bounding box center [182, 293] width 93 height 12
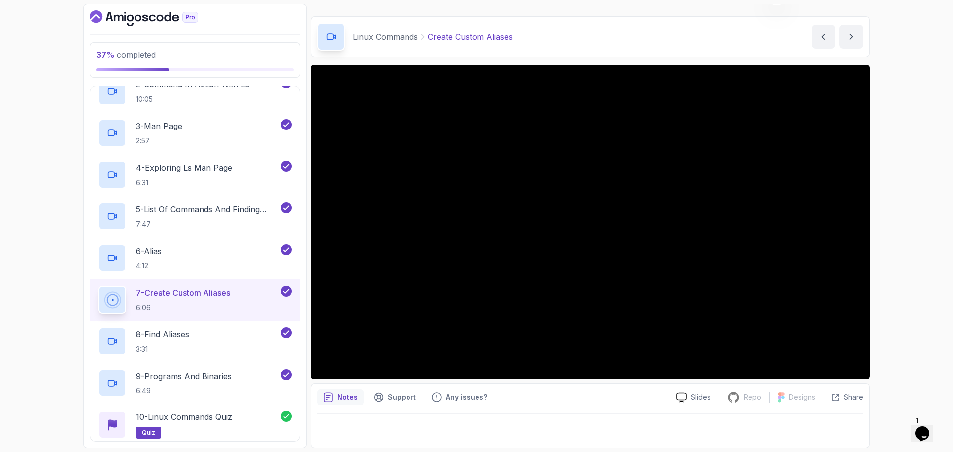
click at [439, 432] on div at bounding box center [590, 428] width 546 height 28
click at [189, 336] on p "8 - Find Aliases" at bounding box center [162, 335] width 53 height 12
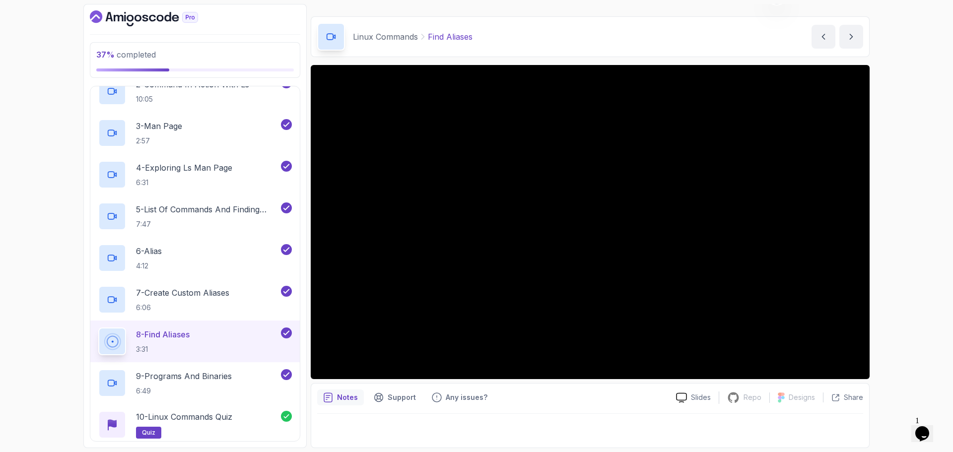
click at [477, 427] on div at bounding box center [590, 428] width 546 height 28
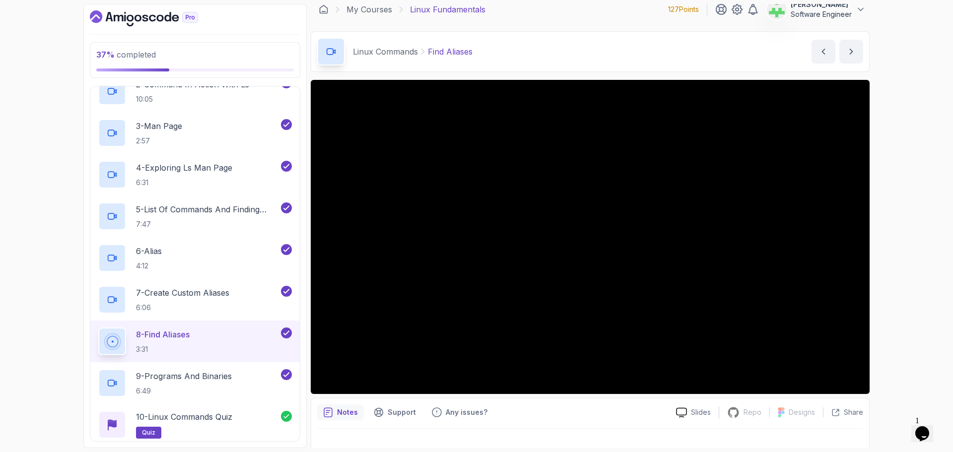
scroll to position [23, 0]
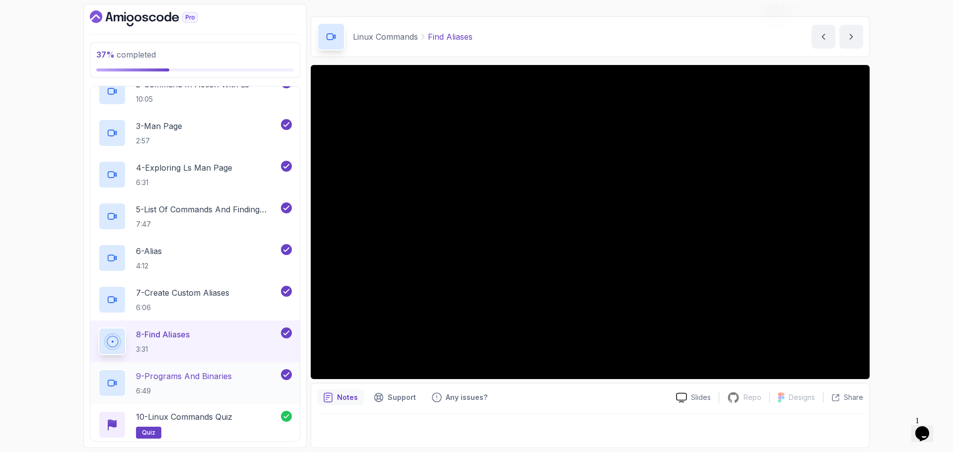
click at [226, 381] on p "9 - Programs And Binaries" at bounding box center [184, 376] width 96 height 12
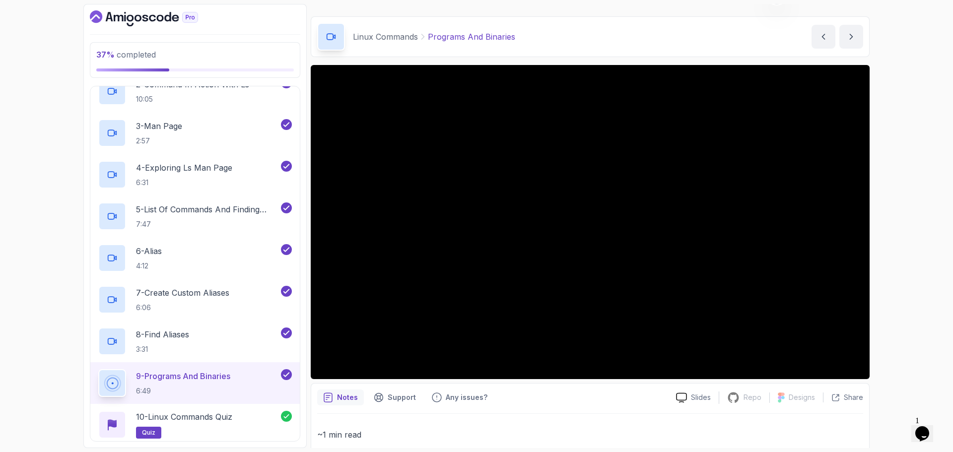
click at [477, 429] on p "~1 min read" at bounding box center [590, 435] width 546 height 14
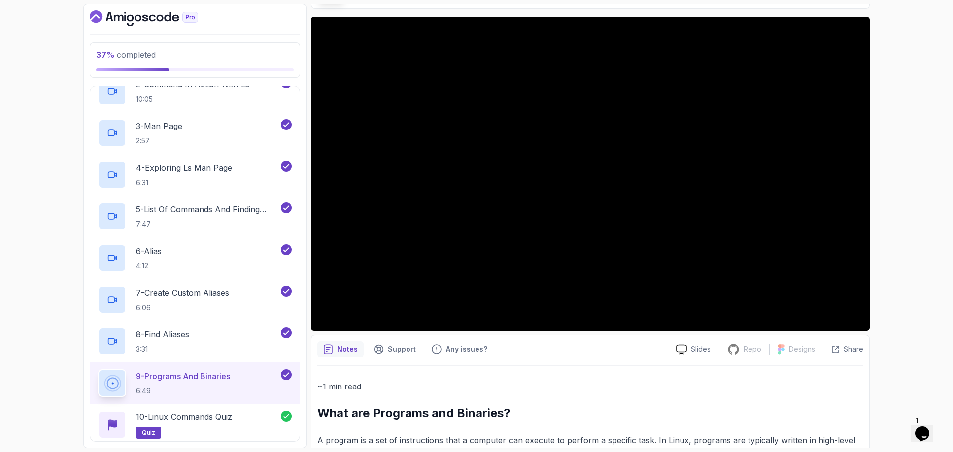
scroll to position [119, 0]
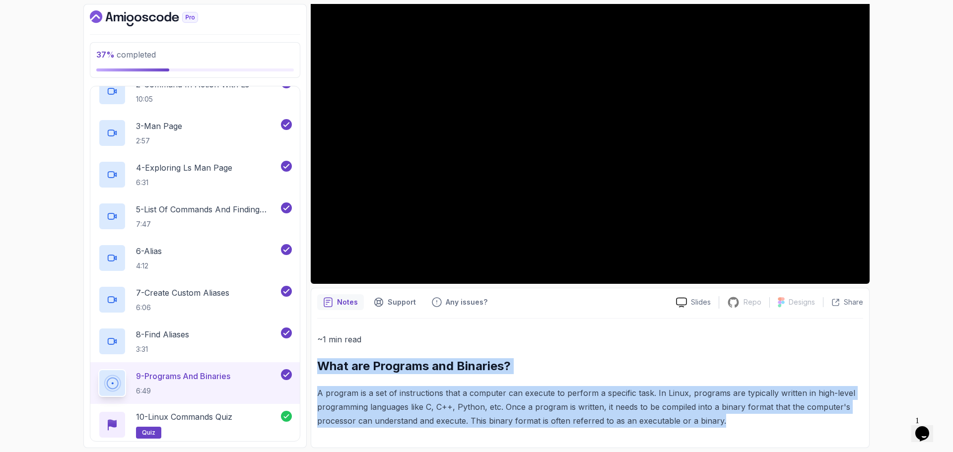
drag, startPoint x: 317, startPoint y: 369, endPoint x: 804, endPoint y: 438, distance: 492.6
click at [804, 438] on div "Notes Support Any issues? Slides Repo Repository not available Designs Design n…" at bounding box center [590, 368] width 559 height 160
copy div "What are Programs and Binaries? A program is a set of instructions that a compu…"
click at [707, 417] on p "A program is a set of instructions that a computer can execute to perform a spe…" at bounding box center [590, 407] width 546 height 42
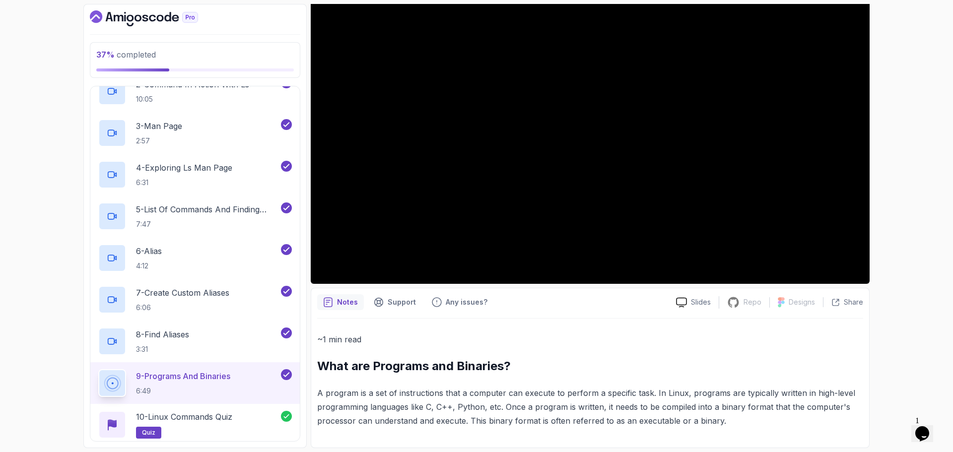
click at [441, 369] on h2 "What are Programs and Binaries?" at bounding box center [590, 366] width 546 height 16
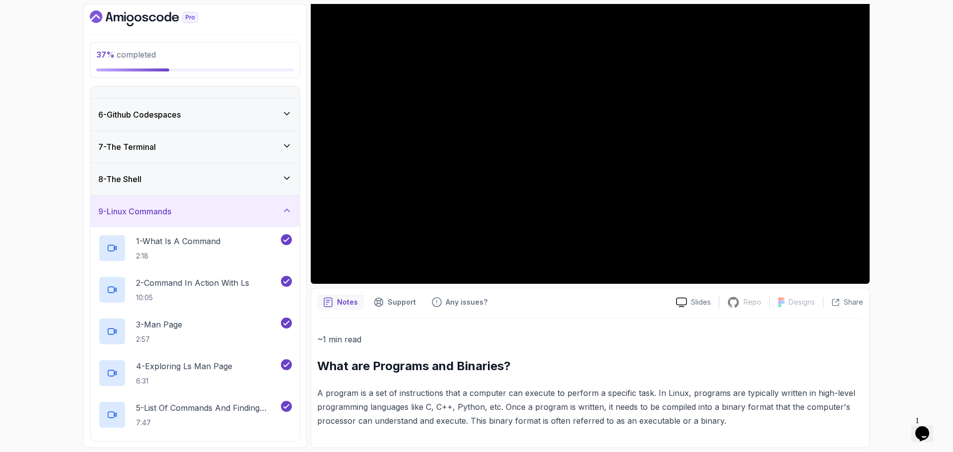
click at [241, 206] on div "9 - Linux Commands" at bounding box center [195, 211] width 194 height 12
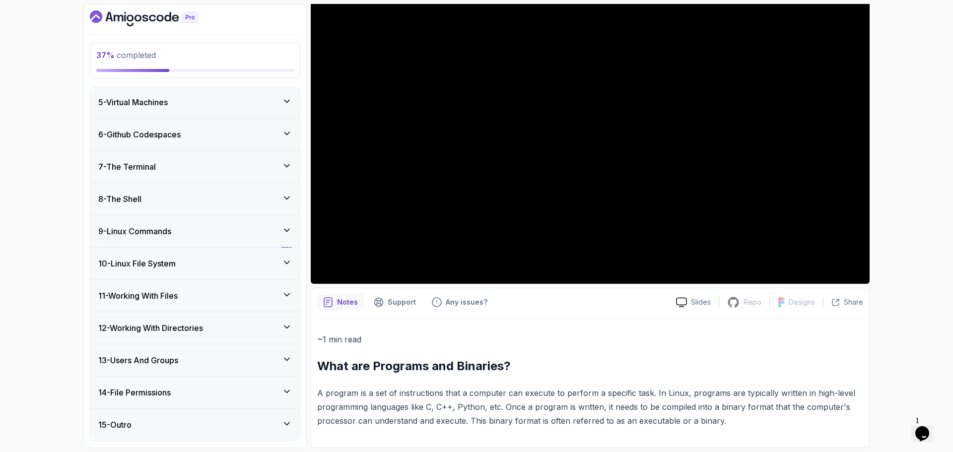
scroll to position [129, 0]
click at [239, 197] on div "8 - The Shell" at bounding box center [195, 200] width 194 height 12
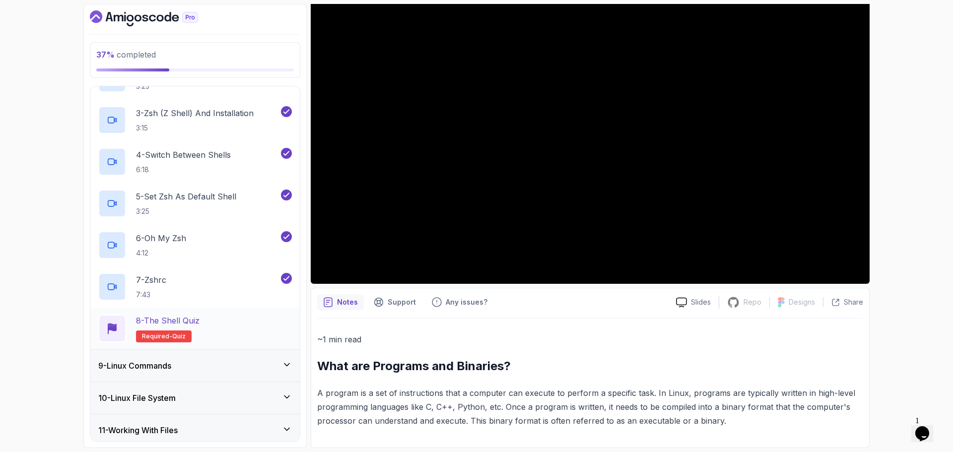
scroll to position [328, 0]
click at [195, 277] on div "7 - Zshrc 7:43" at bounding box center [188, 287] width 181 height 28
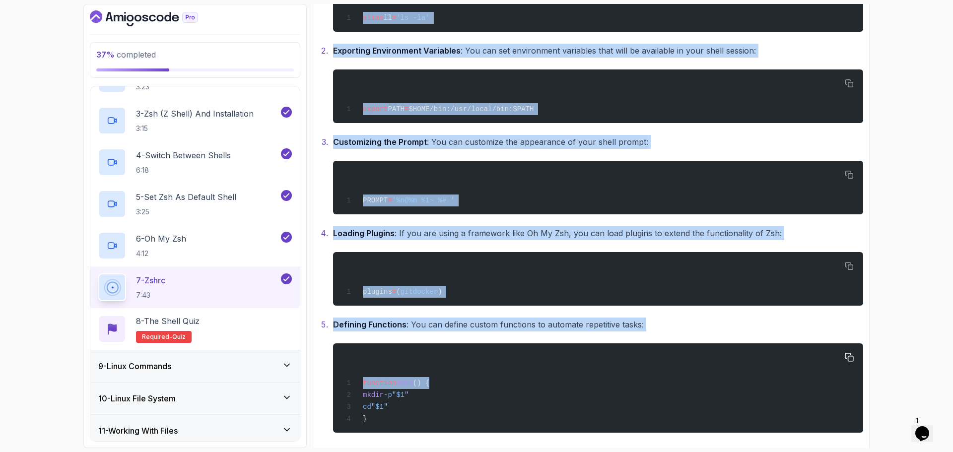
scroll to position [683, 0]
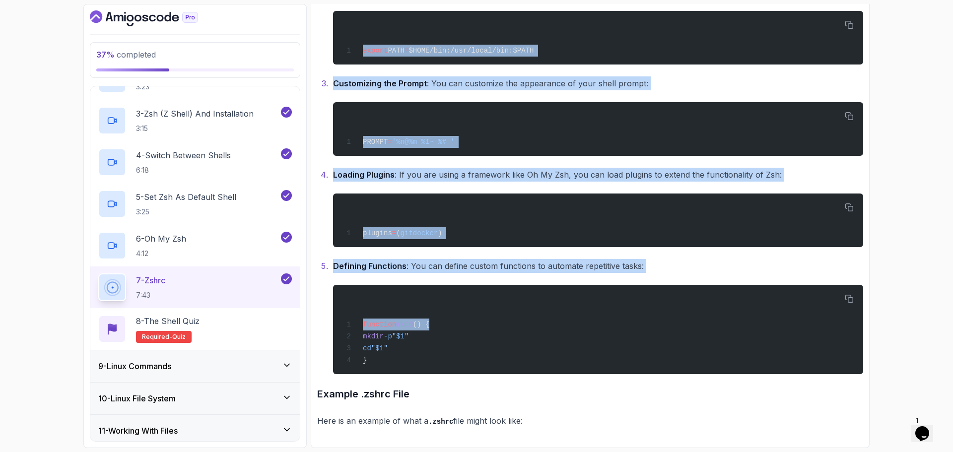
drag, startPoint x: 318, startPoint y: 151, endPoint x: 551, endPoint y: 421, distance: 356.8
click at [551, 421] on div "~2 min read What is .zshrc? The .zshrc file is a configuration file for the Zsh…" at bounding box center [590, 100] width 546 height 656
copy div "What is .zshrc? The .zshrc file is a configuration file for the Zsh (Z Shell) s…"
click at [566, 421] on p "Here is an example of what a .zshrc file might look like:" at bounding box center [590, 421] width 546 height 14
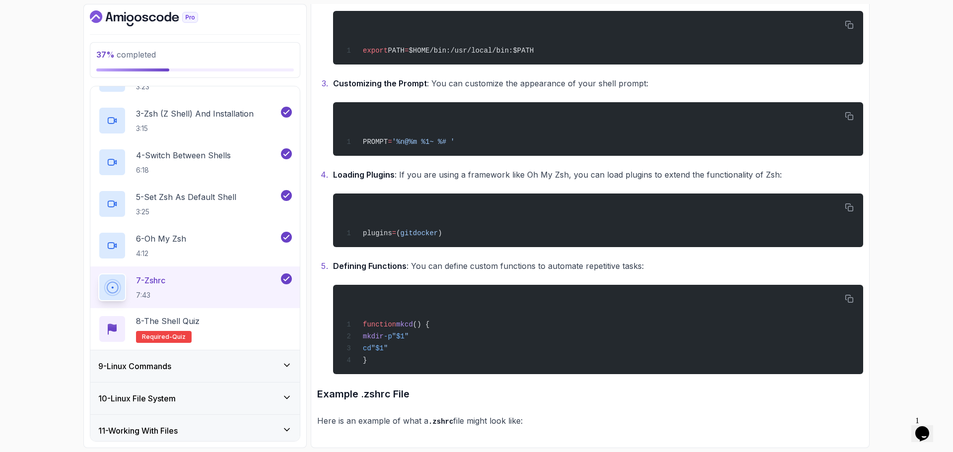
click at [409, 264] on p "Defining Functions : You can define custom functions to automate repetitive tas…" at bounding box center [598, 266] width 530 height 14
click at [204, 237] on div "6 - Oh My Zsh 4:12" at bounding box center [188, 246] width 181 height 28
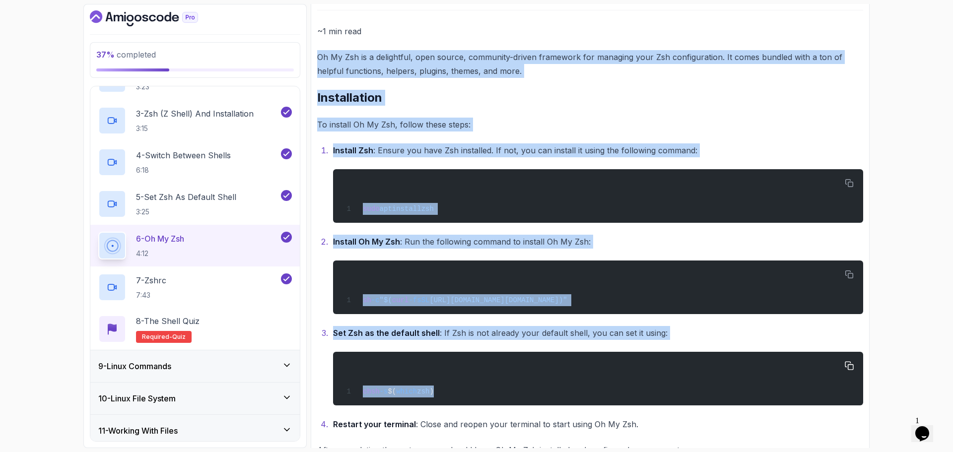
scroll to position [458, 0]
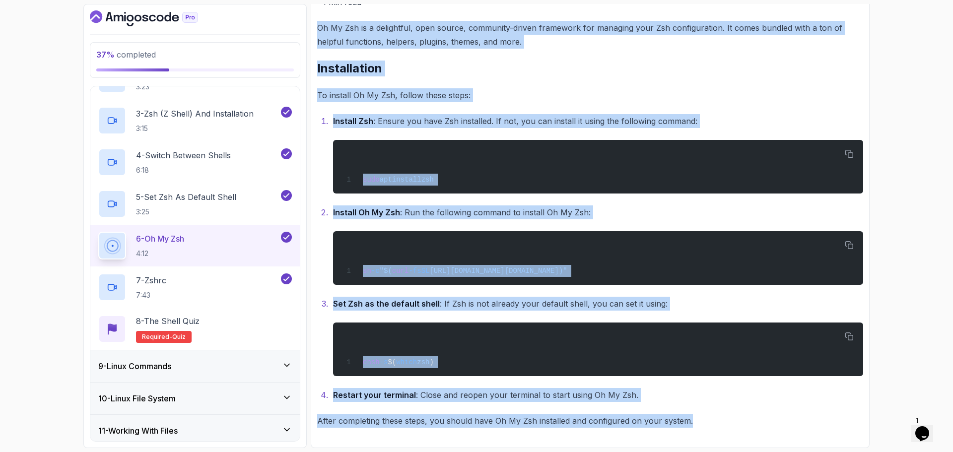
drag, startPoint x: 319, startPoint y: 277, endPoint x: 706, endPoint y: 413, distance: 410.1
click at [706, 413] on div "~1 min read Oh My Zsh is a delightful, open source, community-driven framework …" at bounding box center [590, 211] width 546 height 433
copy div "Oh My Zsh is a delightful, open source, community-driven framework for managing…"
click at [402, 238] on div "sh -c "$( curl -fsSL [URL][DOMAIN_NAME][DOMAIN_NAME])"" at bounding box center [598, 258] width 514 height 42
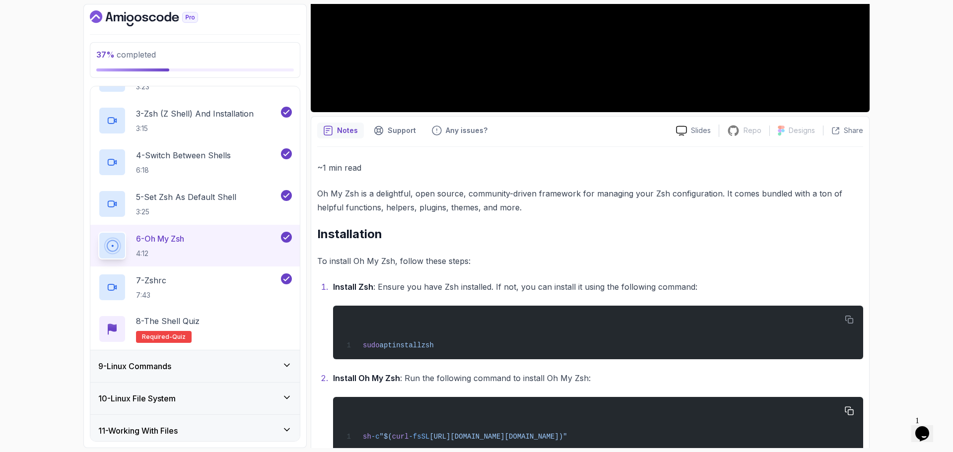
scroll to position [259, 0]
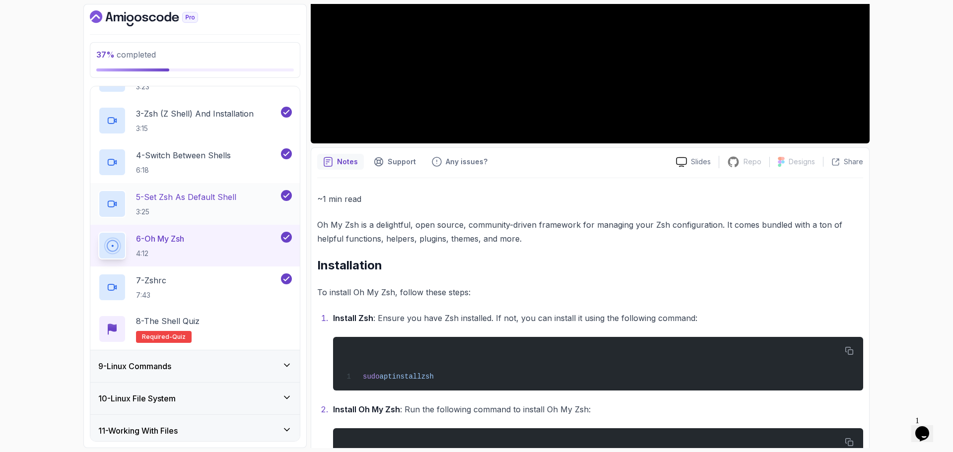
click at [217, 194] on p "5 - Set Zsh As Default Shell" at bounding box center [186, 197] width 100 height 12
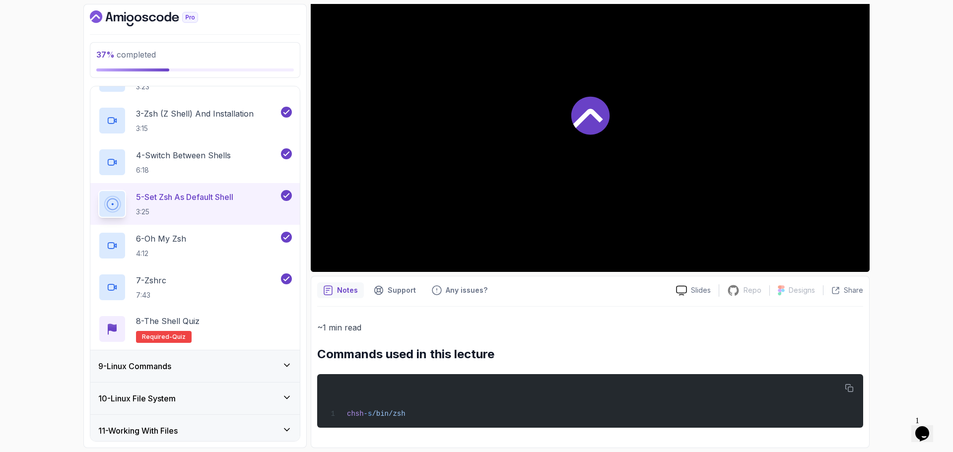
scroll to position [131, 0]
drag, startPoint x: 317, startPoint y: 357, endPoint x: 442, endPoint y: 423, distance: 141.6
click at [442, 423] on div "Notes Support Any issues? Slides Repo Repository not available Designs Design n…" at bounding box center [590, 362] width 559 height 172
copy div "Commands used in this lecture chsh -s /bin/zsh"
click at [443, 364] on div "~1 min read Commands used in this lecture chsh -s /bin/zsh" at bounding box center [590, 374] width 546 height 107
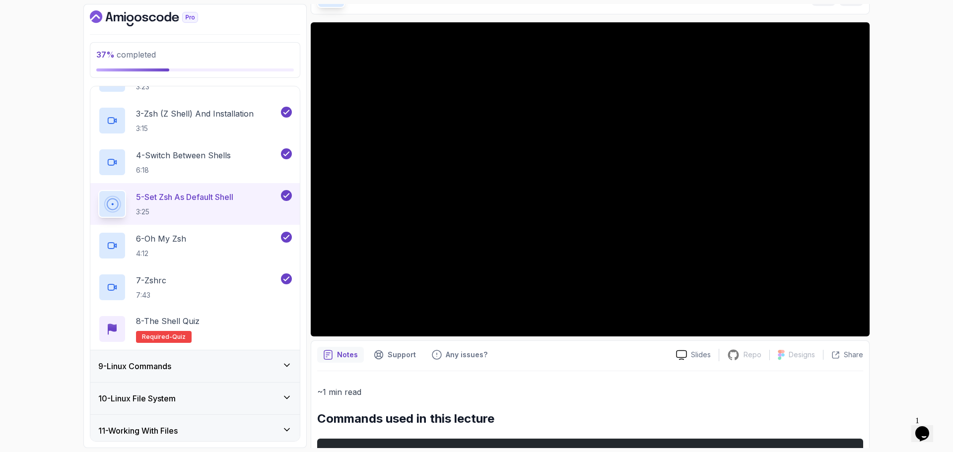
scroll to position [0, 0]
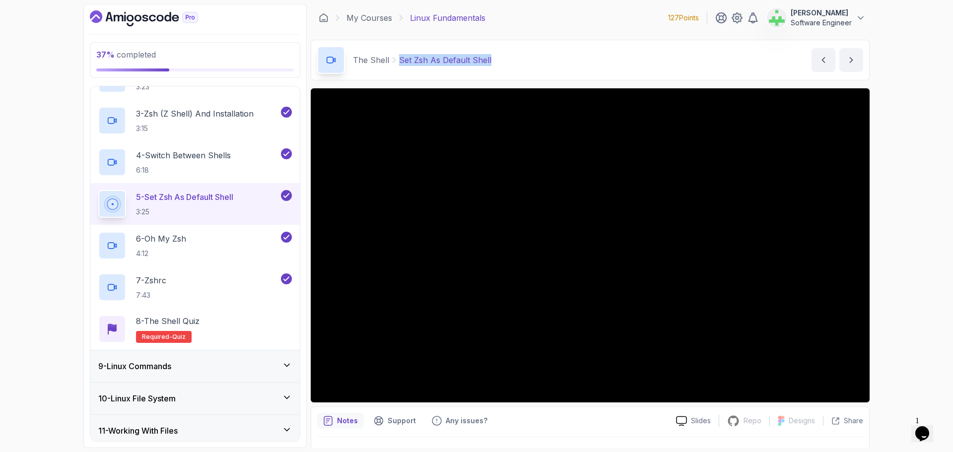
drag, startPoint x: 497, startPoint y: 62, endPoint x: 400, endPoint y: 60, distance: 96.8
click at [400, 60] on div "The Shell Set Zsh As Default Shell Set Zsh As Default Shell by [PERSON_NAME]" at bounding box center [590, 60] width 559 height 41
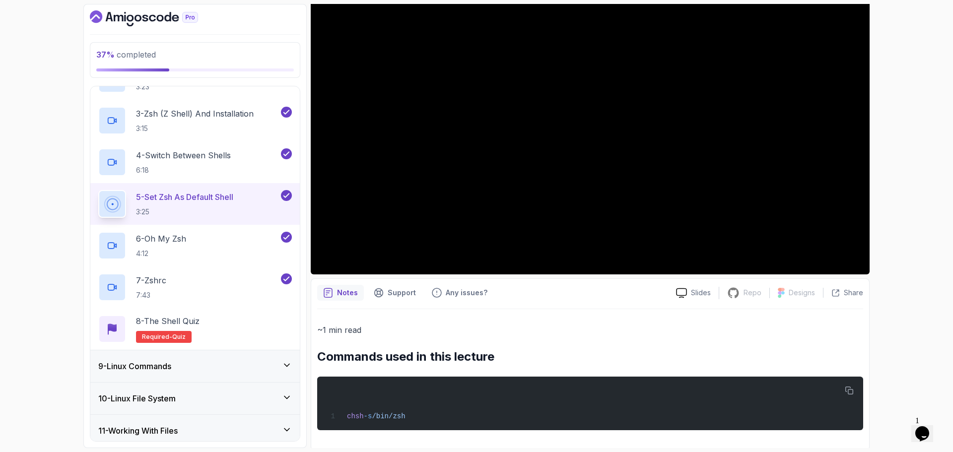
scroll to position [131, 0]
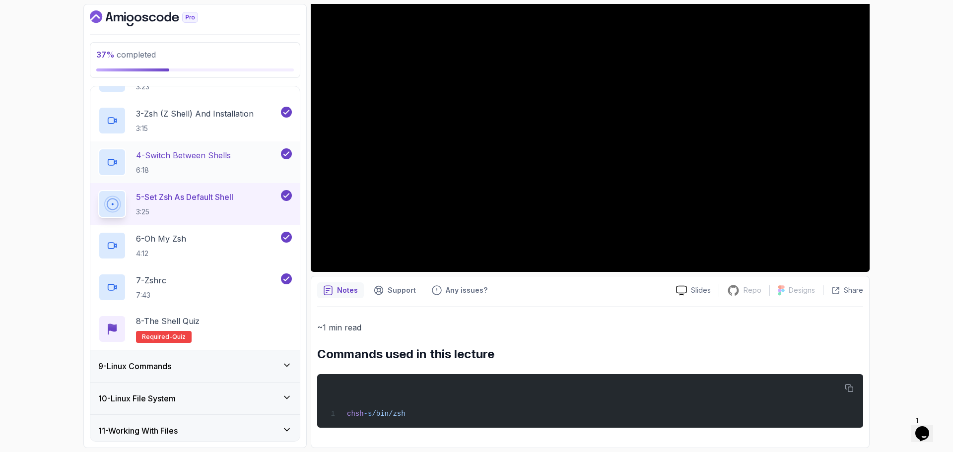
click at [183, 157] on p "4 - Switch Between Shells" at bounding box center [183, 155] width 95 height 12
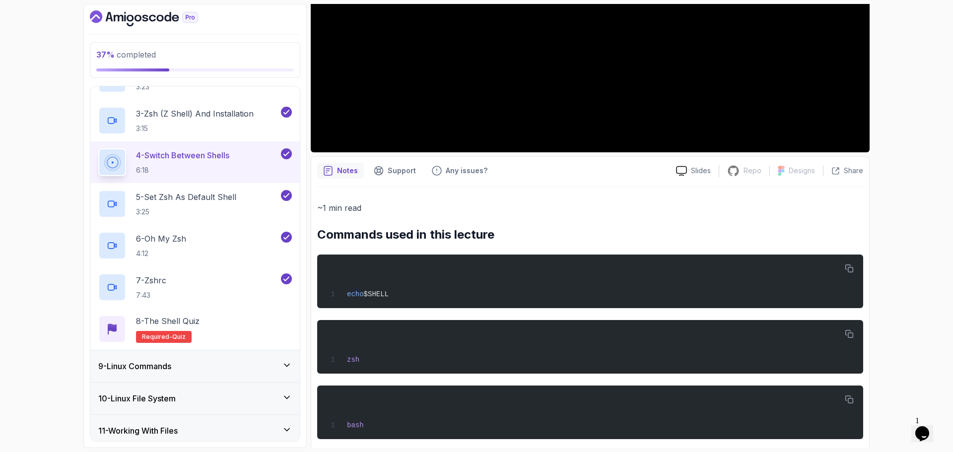
scroll to position [263, 0]
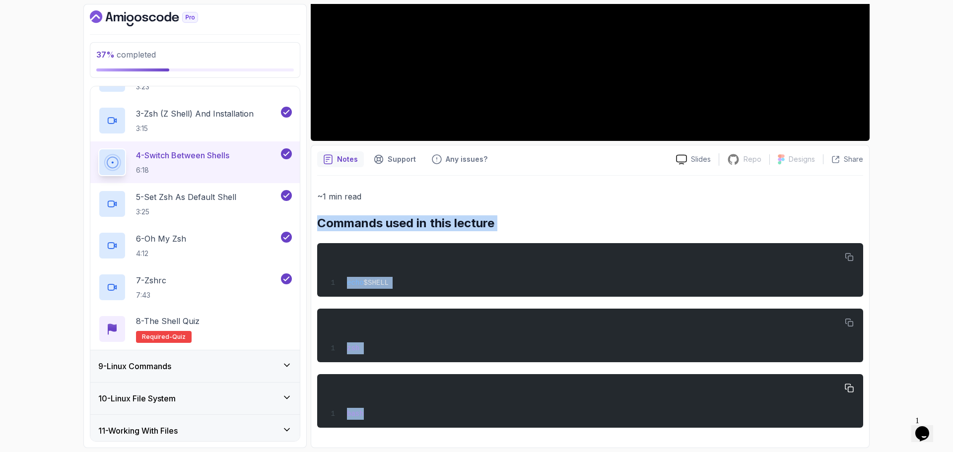
drag, startPoint x: 318, startPoint y: 221, endPoint x: 391, endPoint y: 411, distance: 203.1
click at [391, 411] on div "~1 min read Commands used in this lecture echo $SHELL zsh bash" at bounding box center [590, 309] width 546 height 238
click at [536, 209] on div "~1 min read Commands used in this lecture echo $SHELL zsh bash" at bounding box center [590, 309] width 546 height 238
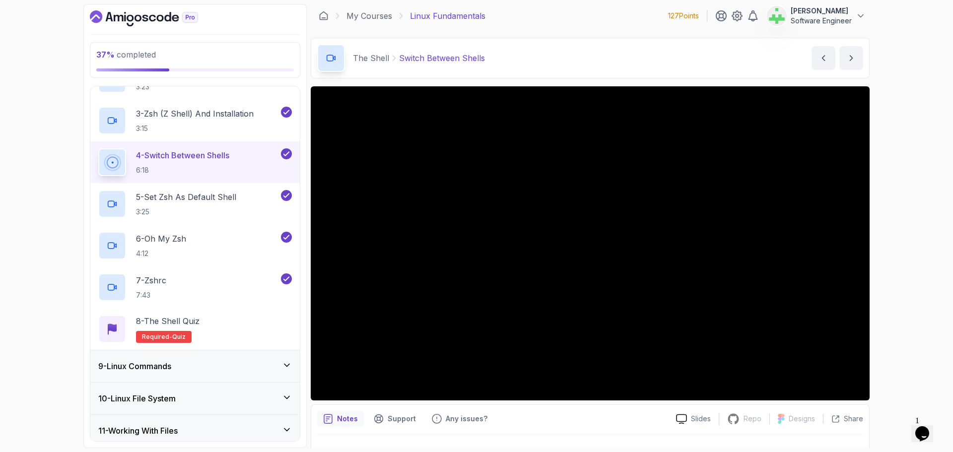
scroll to position [0, 0]
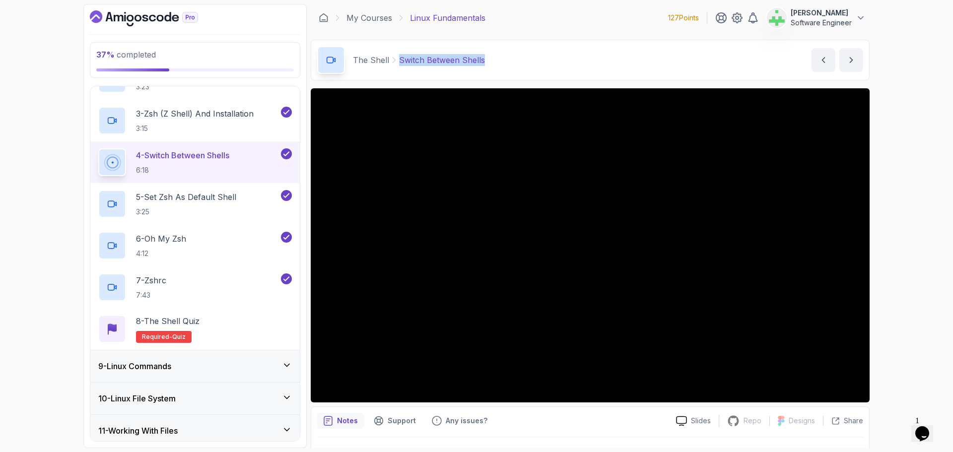
drag, startPoint x: 487, startPoint y: 62, endPoint x: 399, endPoint y: 61, distance: 88.8
click at [399, 61] on div "The Shell Switch Between Shells Switch Between Shells by [PERSON_NAME]" at bounding box center [590, 60] width 559 height 41
click at [519, 63] on div "The Shell Switch Between Shells Switch Between Shells by [PERSON_NAME]" at bounding box center [590, 60] width 559 height 41
click at [219, 116] on p "3 - Zsh (Z Shell) And Installation" at bounding box center [195, 114] width 118 height 12
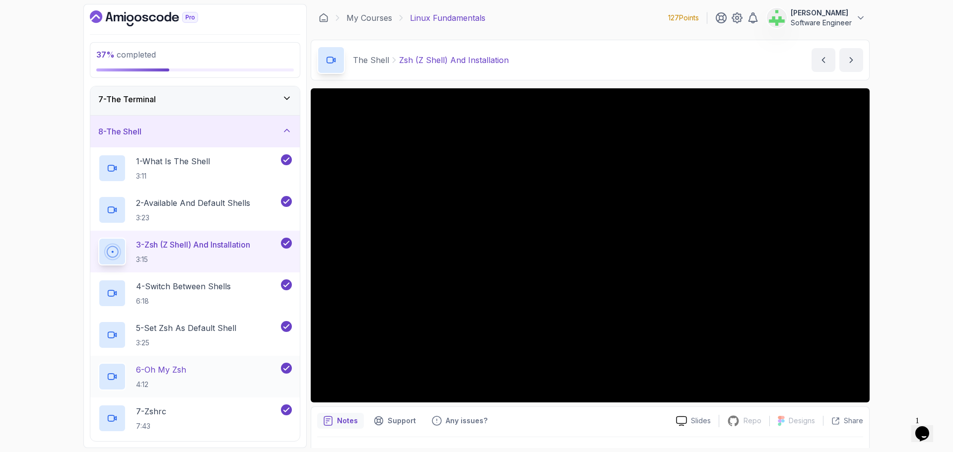
scroll to position [179, 0]
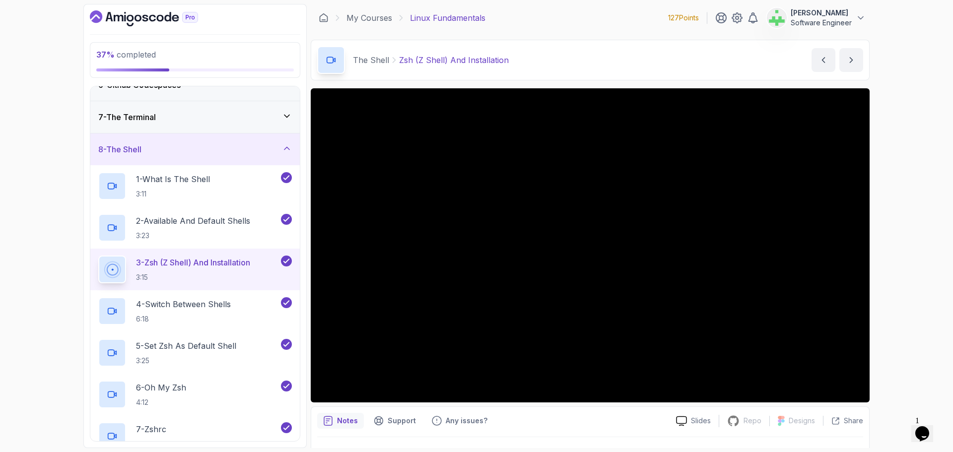
click at [563, 426] on div "Notes Support Any issues?" at bounding box center [492, 421] width 351 height 16
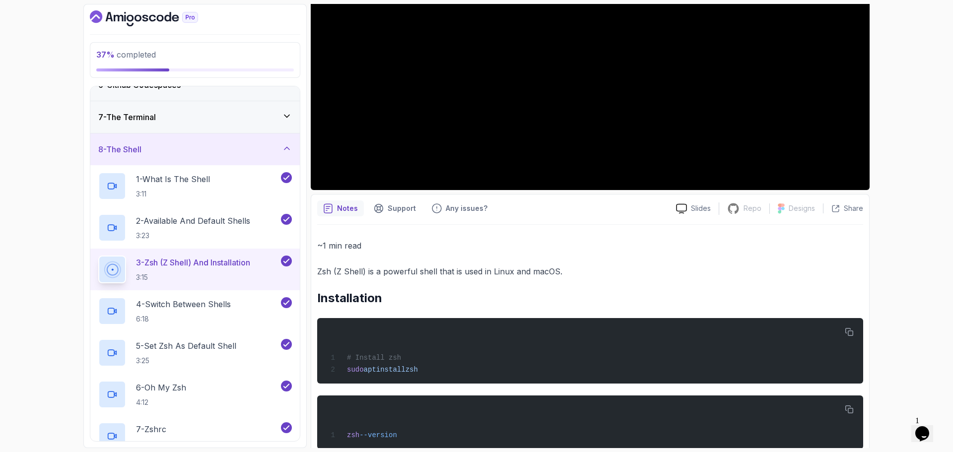
scroll to position [235, 0]
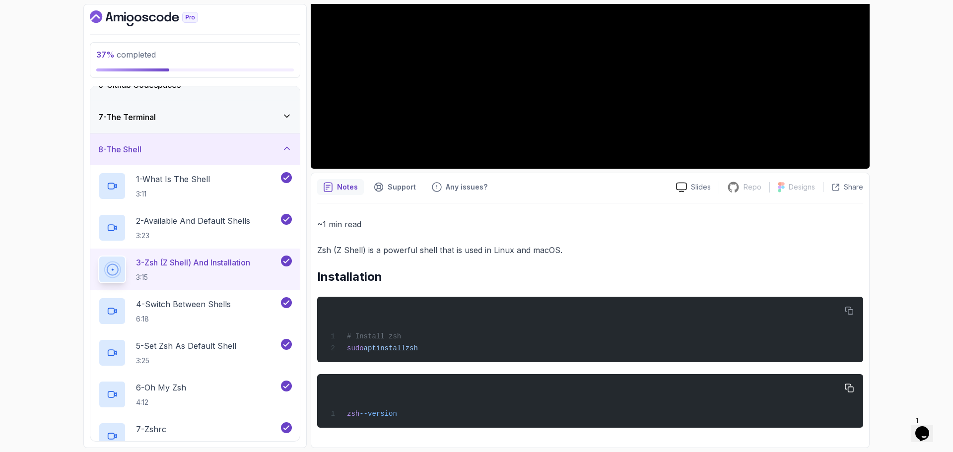
drag, startPoint x: 318, startPoint y: 251, endPoint x: 419, endPoint y: 410, distance: 189.0
click at [419, 410] on div "~1 min read Zsh (Z Shell) is a powerful shell that is used in Linux and macOS. …" at bounding box center [590, 322] width 546 height 210
click at [442, 277] on h2 "Installation" at bounding box center [590, 277] width 546 height 16
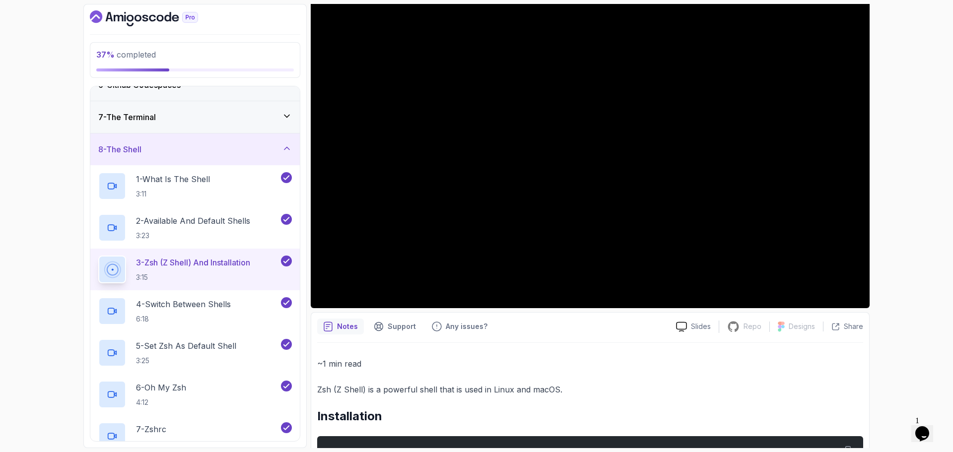
scroll to position [0, 0]
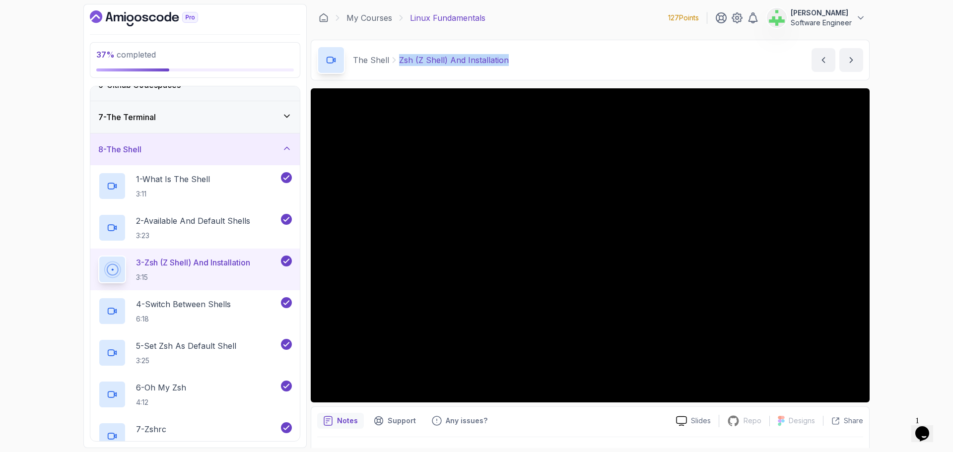
drag, startPoint x: 510, startPoint y: 60, endPoint x: 393, endPoint y: 65, distance: 117.7
click at [393, 65] on div "The Shell Zsh (Z Shell) And Installation Zsh (Z Shell) And Installation by [PER…" at bounding box center [590, 60] width 559 height 41
click at [273, 150] on div "8 - The Shell" at bounding box center [195, 149] width 194 height 12
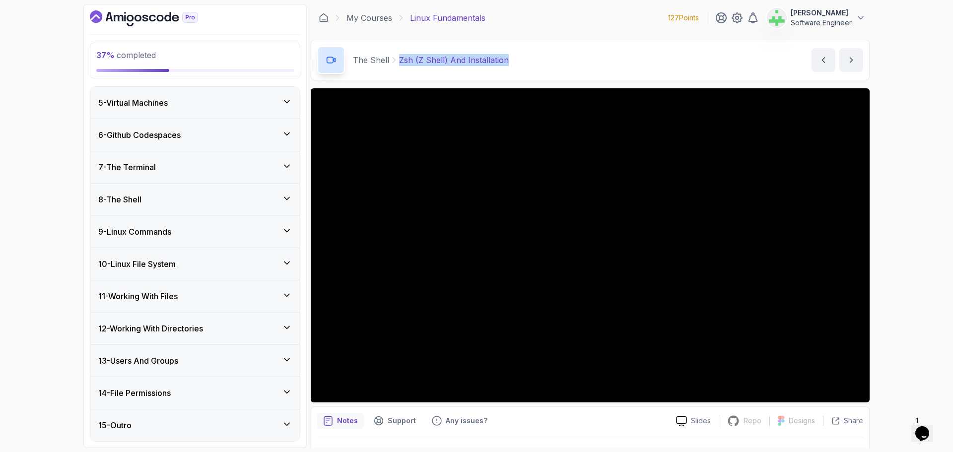
scroll to position [129, 0]
click at [272, 166] on div "7 - The Terminal" at bounding box center [195, 167] width 194 height 12
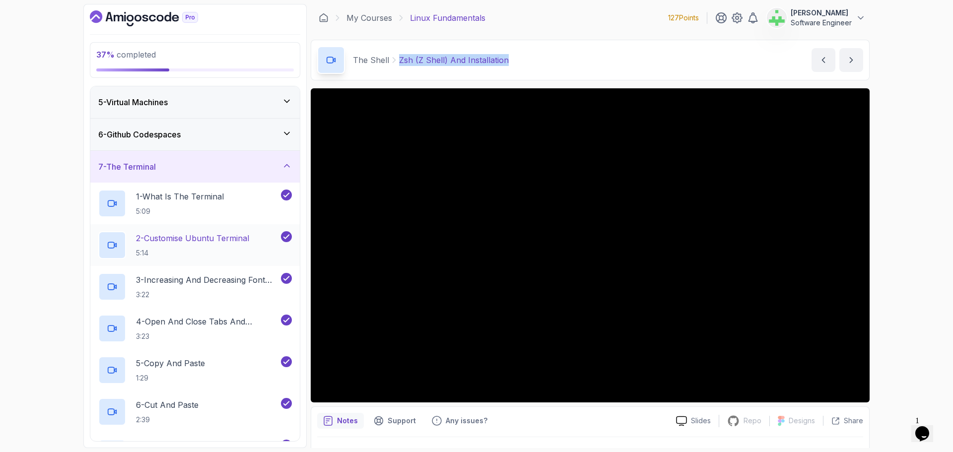
click at [197, 240] on p "2 - Customise Ubuntu Terminal" at bounding box center [192, 238] width 113 height 12
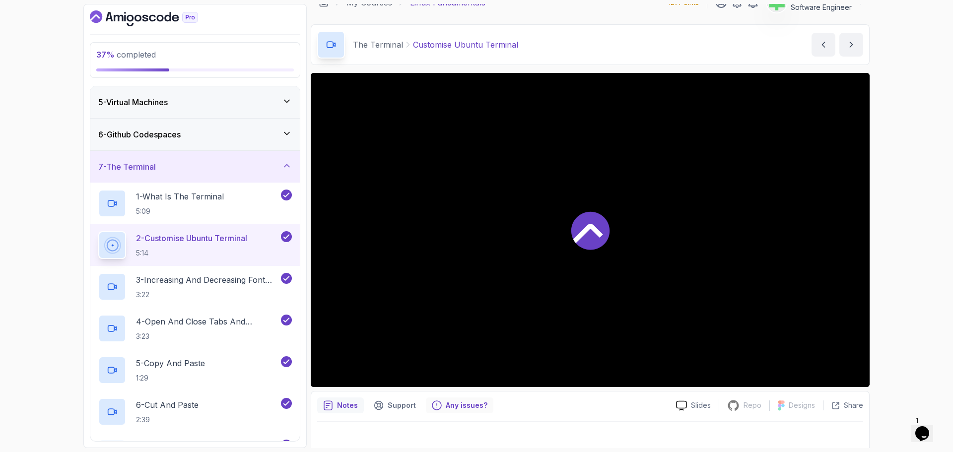
scroll to position [23, 0]
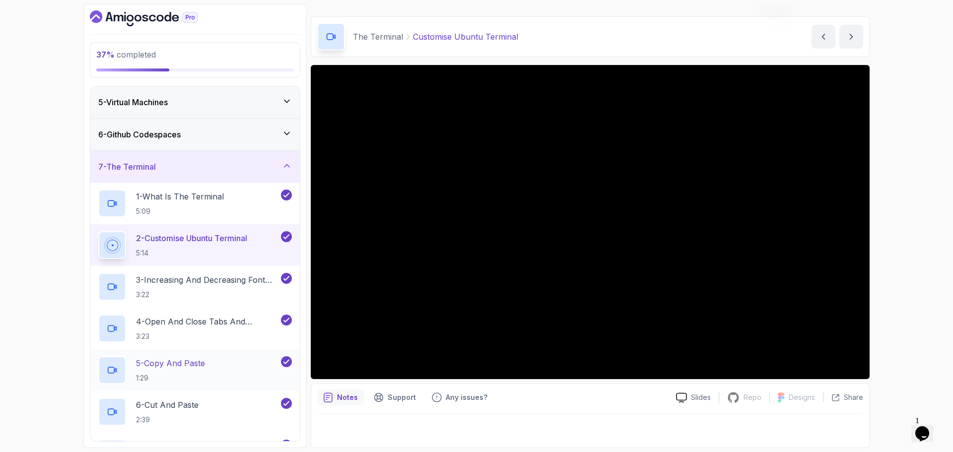
click at [196, 360] on p "5 - Copy And Paste" at bounding box center [170, 363] width 69 height 12
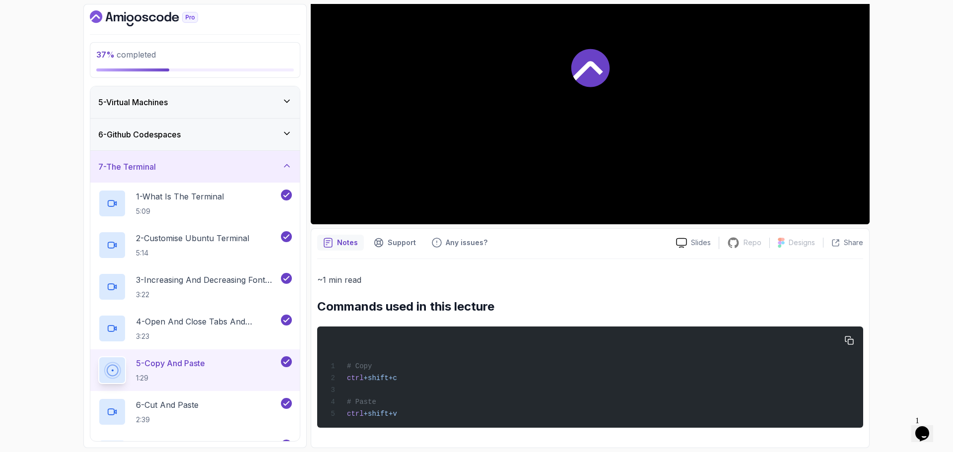
scroll to position [181, 0]
click at [272, 171] on div "7 - The Terminal" at bounding box center [195, 167] width 194 height 12
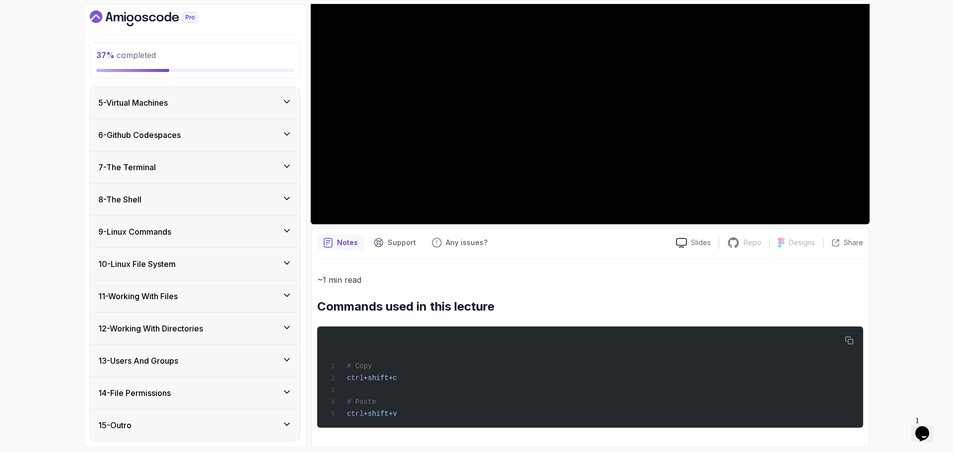
click at [262, 293] on div "11 - Working With Files" at bounding box center [195, 296] width 194 height 12
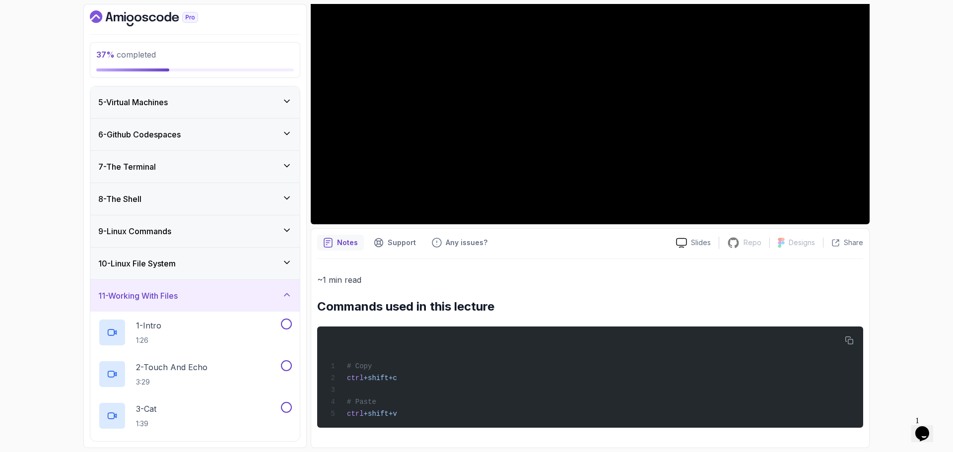
click at [220, 263] on div "10 - Linux File System" at bounding box center [195, 264] width 194 height 12
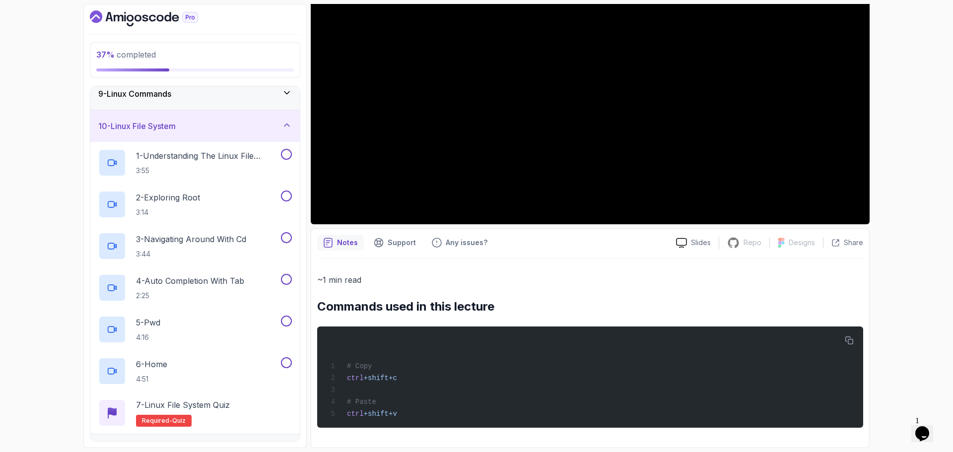
scroll to position [228, 0]
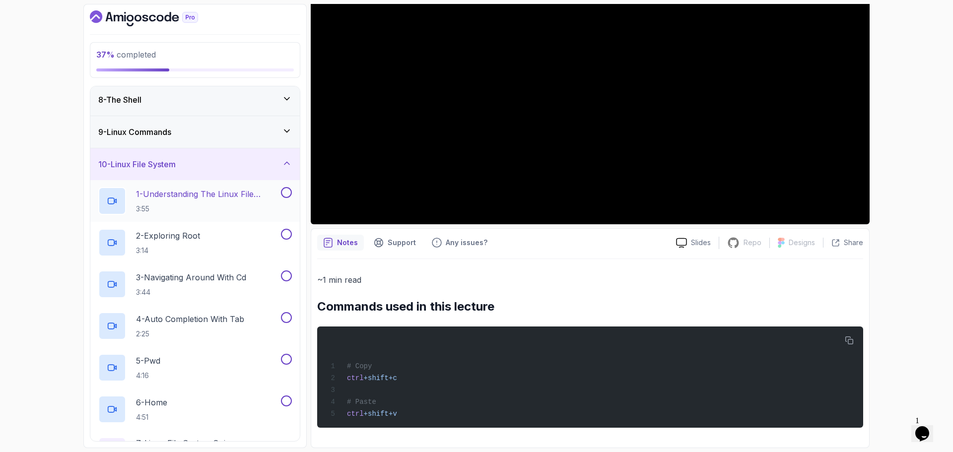
click at [220, 194] on p "1 - Understanding The Linux File System" at bounding box center [207, 194] width 143 height 12
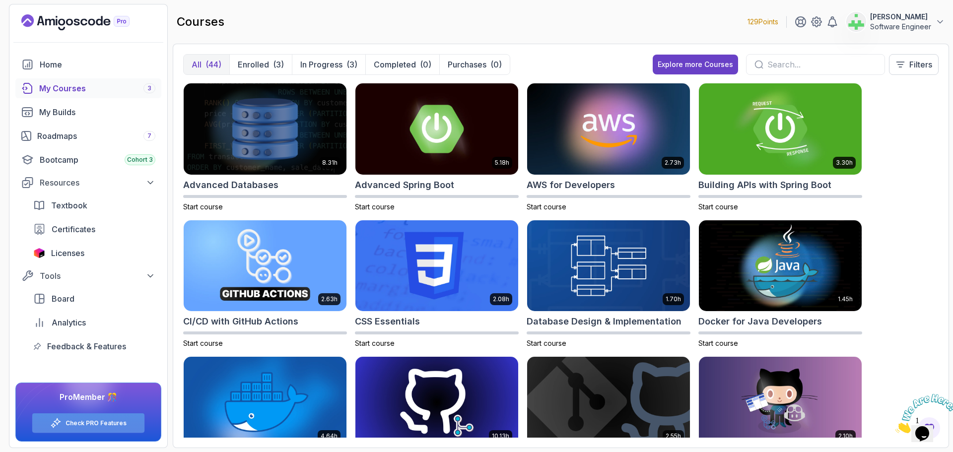
click at [102, 424] on link "Check PRO Features" at bounding box center [96, 423] width 61 height 8
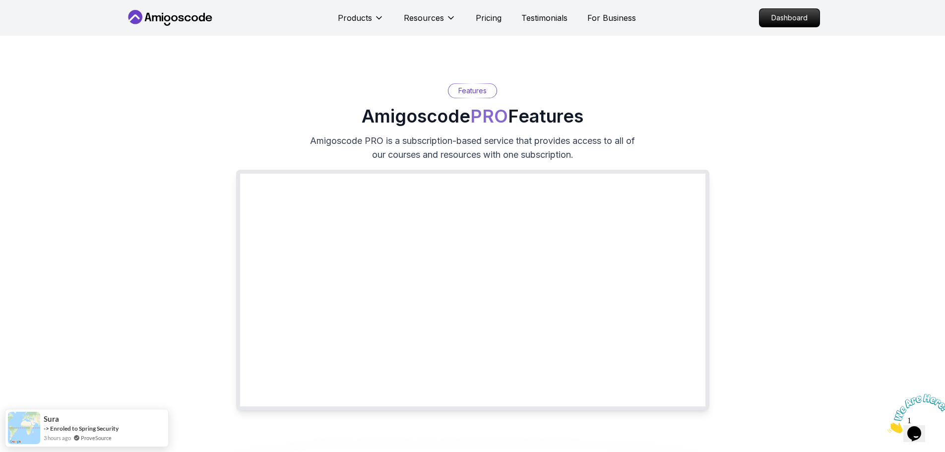
click at [804, 17] on p "Dashboard" at bounding box center [789, 17] width 57 height 17
